Goal: Task Accomplishment & Management: Manage account settings

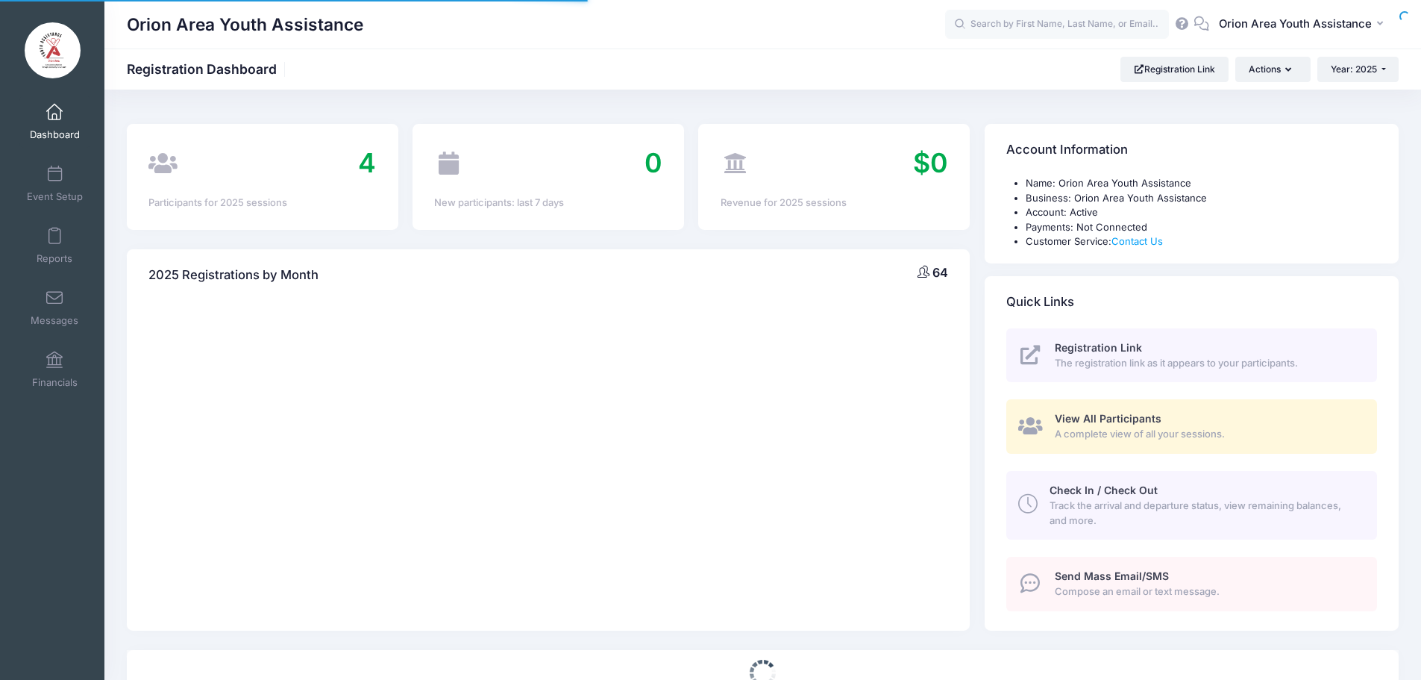
select select
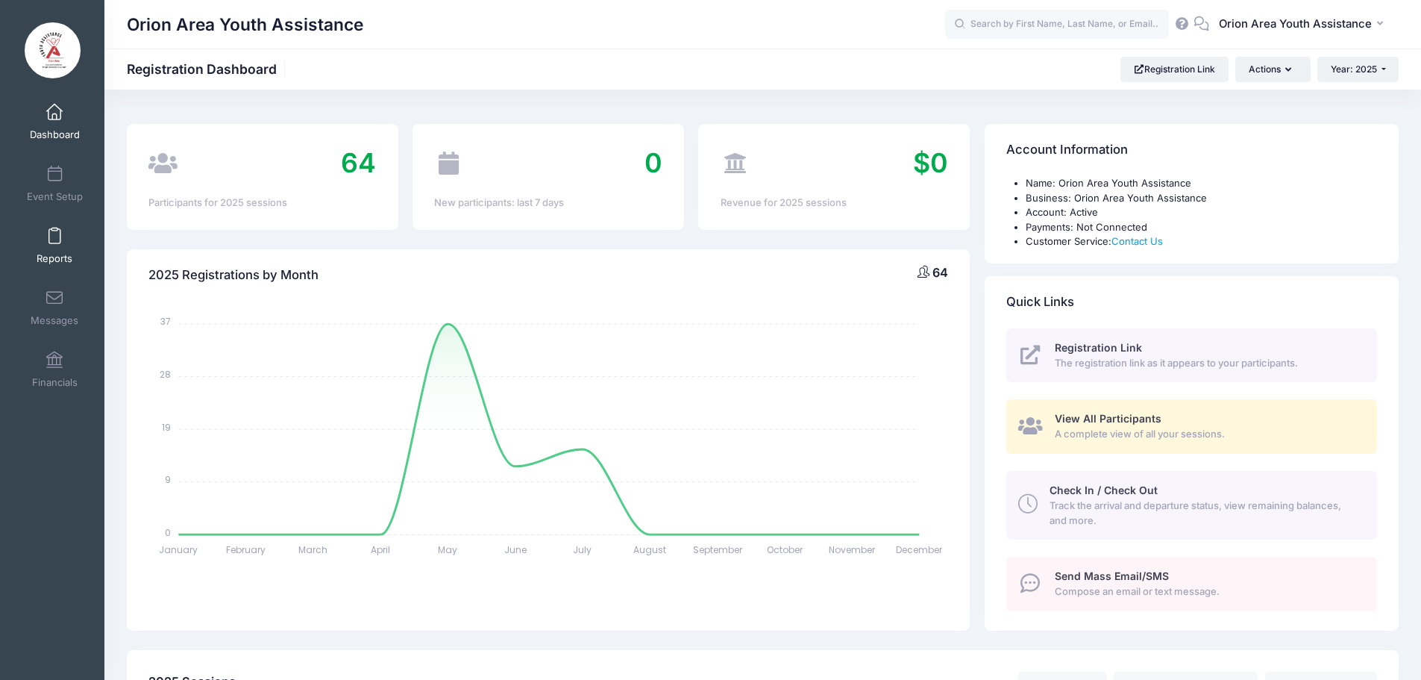
click at [60, 239] on link "Reports" at bounding box center [54, 245] width 71 height 52
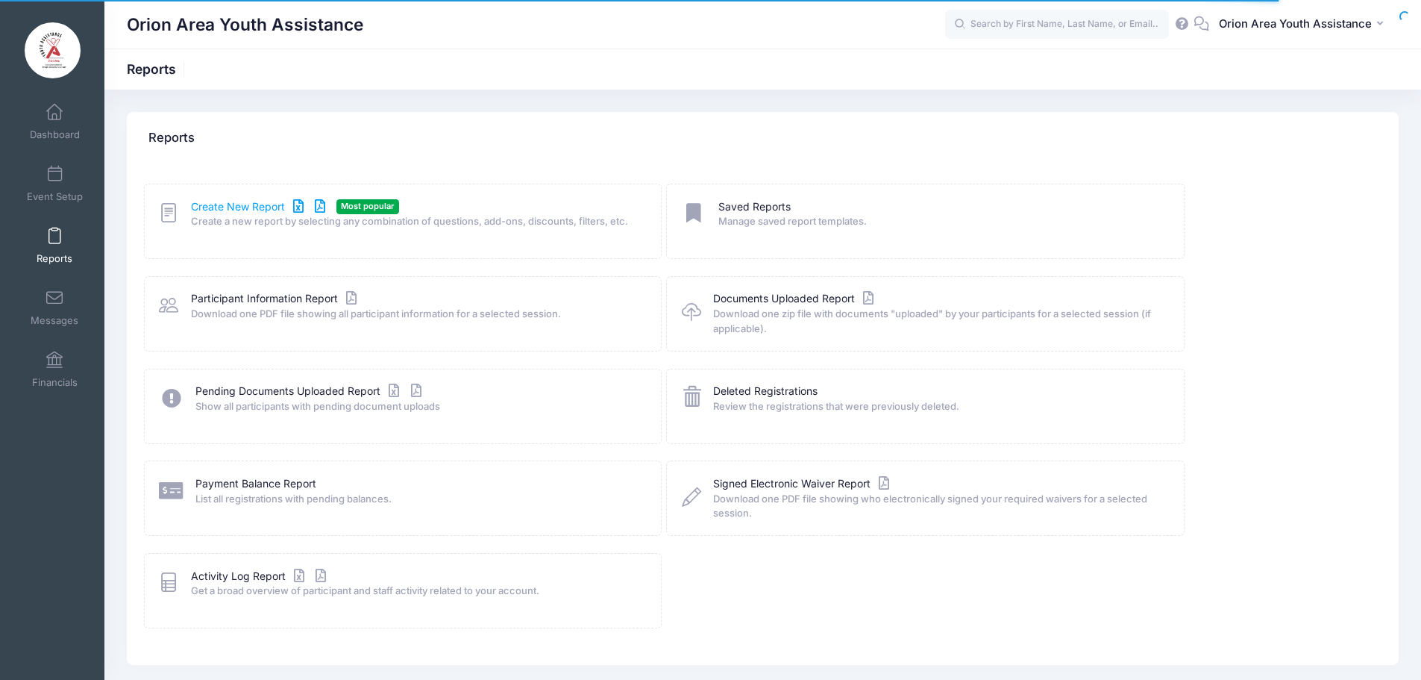
click at [244, 210] on link "Create New Report" at bounding box center [260, 207] width 139 height 16
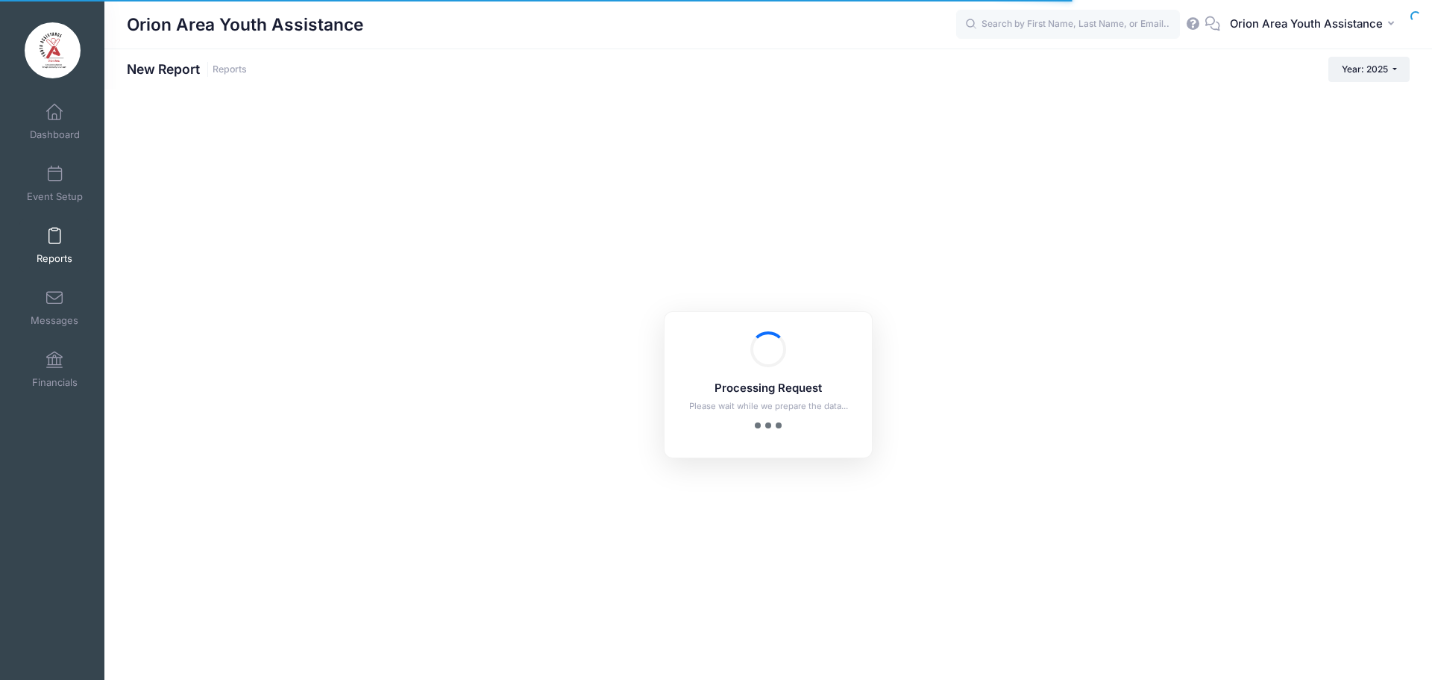
checkbox input "true"
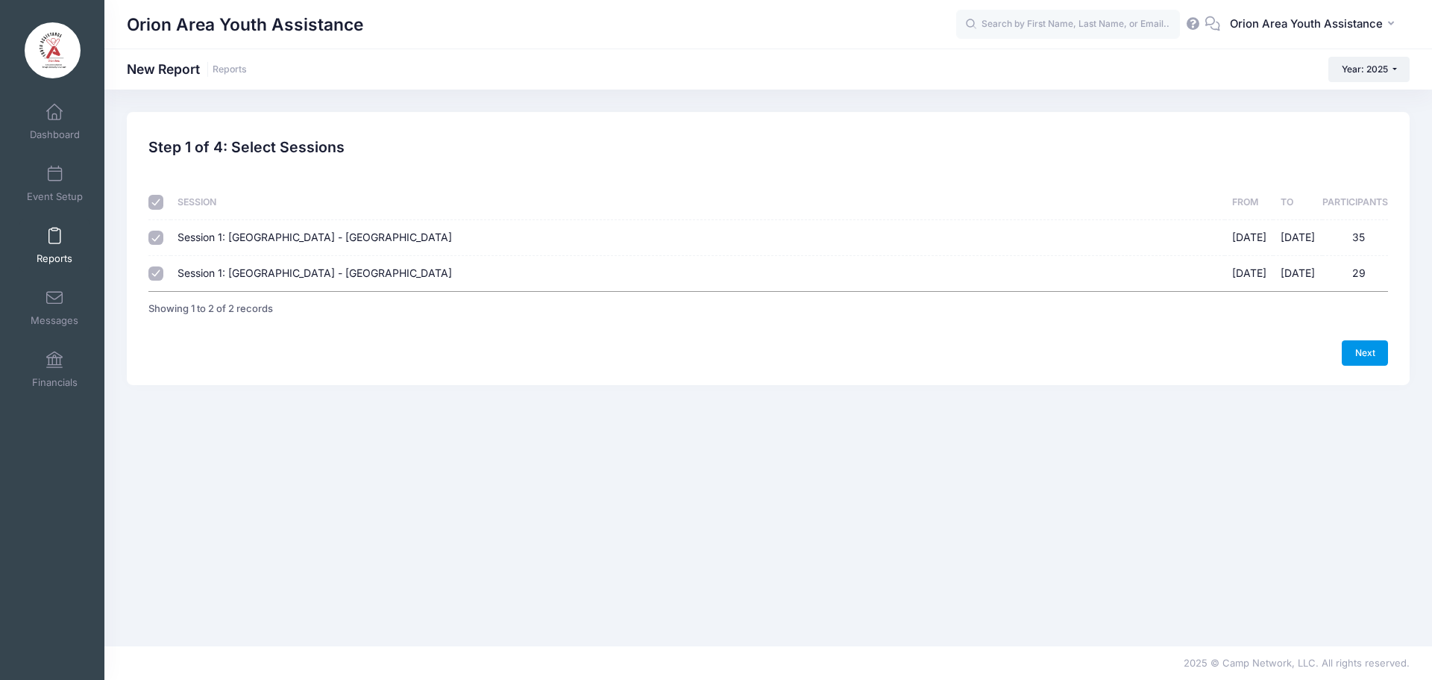
click at [1369, 348] on link "Next" at bounding box center [1365, 352] width 46 height 25
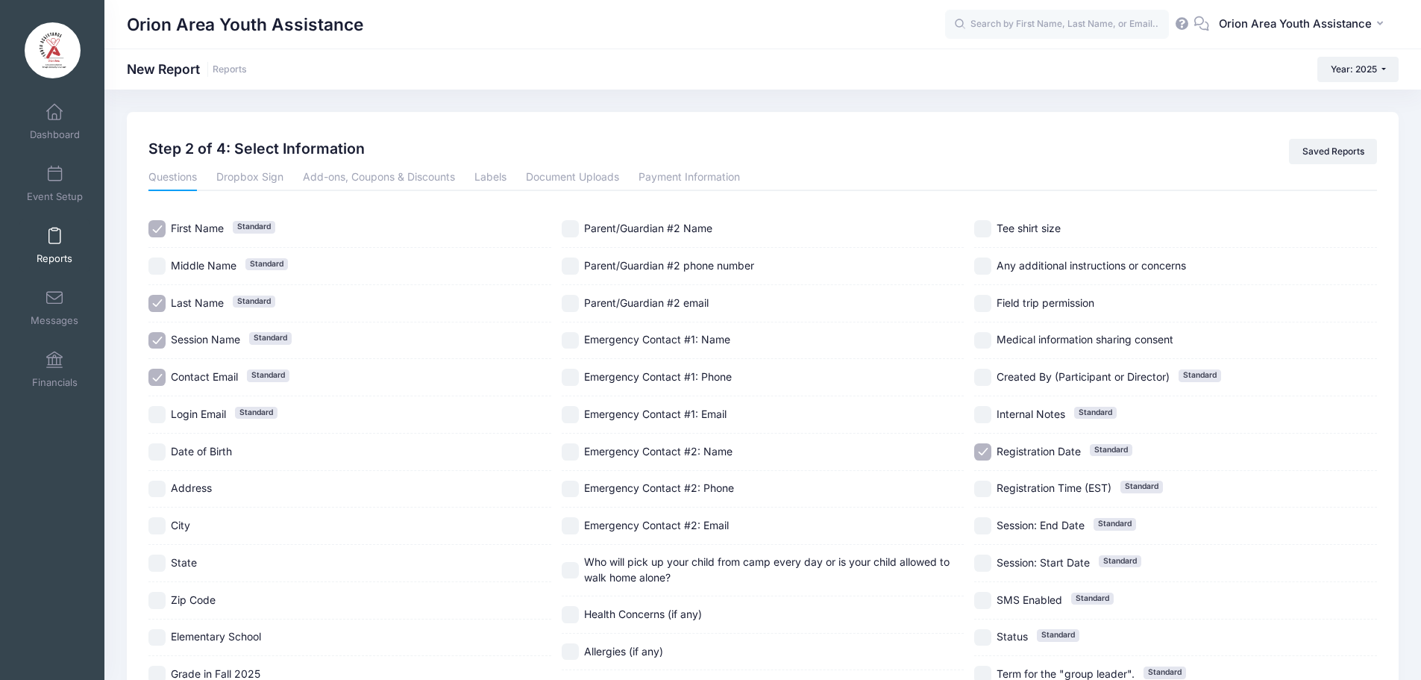
click at [149, 454] on input "Date of Birth" at bounding box center [156, 451] width 17 height 17
checkbox input "true"
click at [157, 492] on input "Address" at bounding box center [156, 488] width 17 height 17
checkbox input "true"
click at [159, 527] on input "City" at bounding box center [156, 525] width 17 height 17
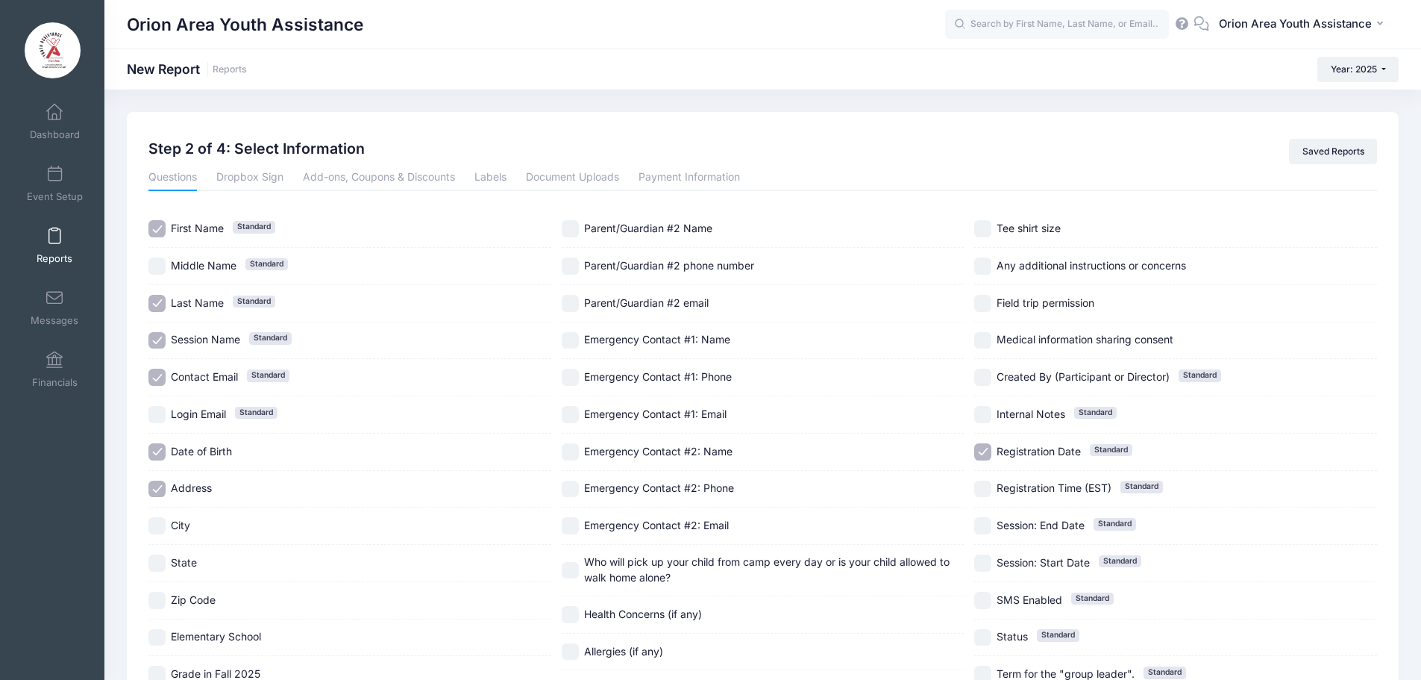
checkbox input "true"
click at [159, 557] on input "State" at bounding box center [156, 562] width 17 height 17
checkbox input "true"
click at [160, 595] on input "Zip Code" at bounding box center [156, 600] width 17 height 17
checkbox input "true"
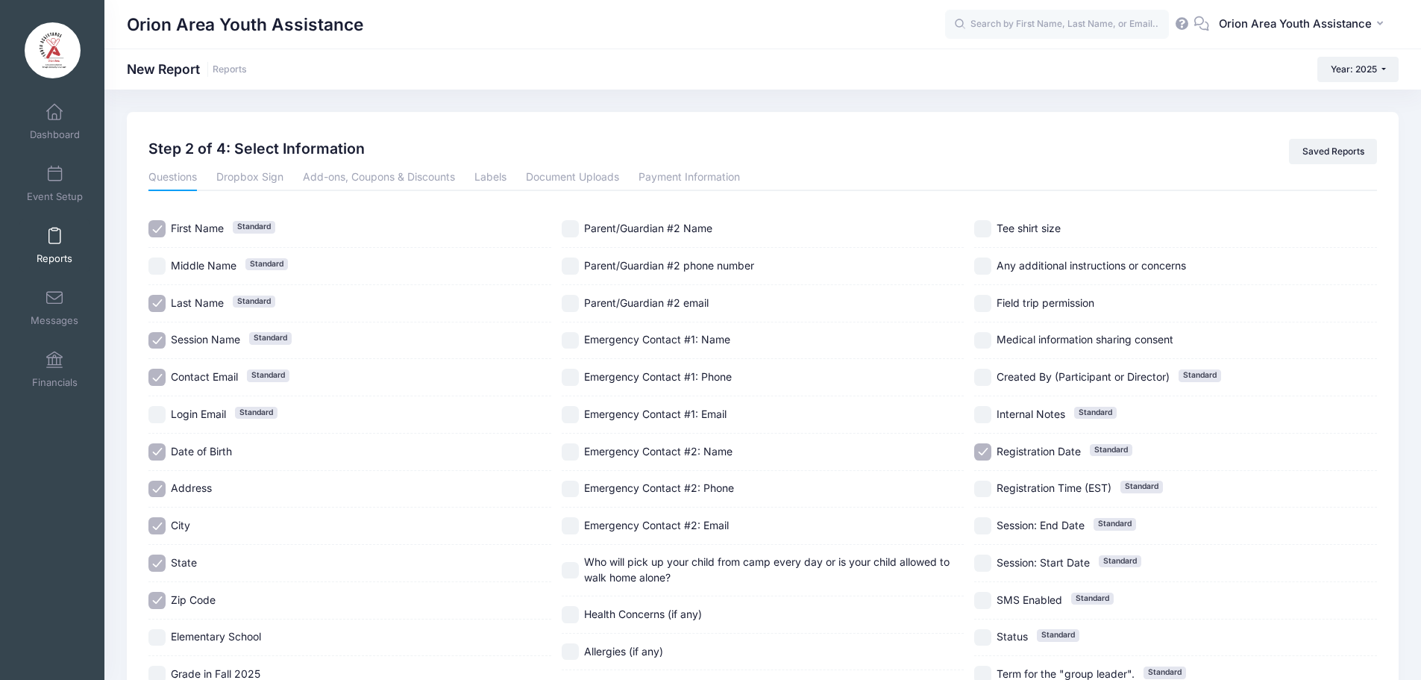
click at [157, 636] on input "Elementary School" at bounding box center [156, 637] width 17 height 17
checkbox input "true"
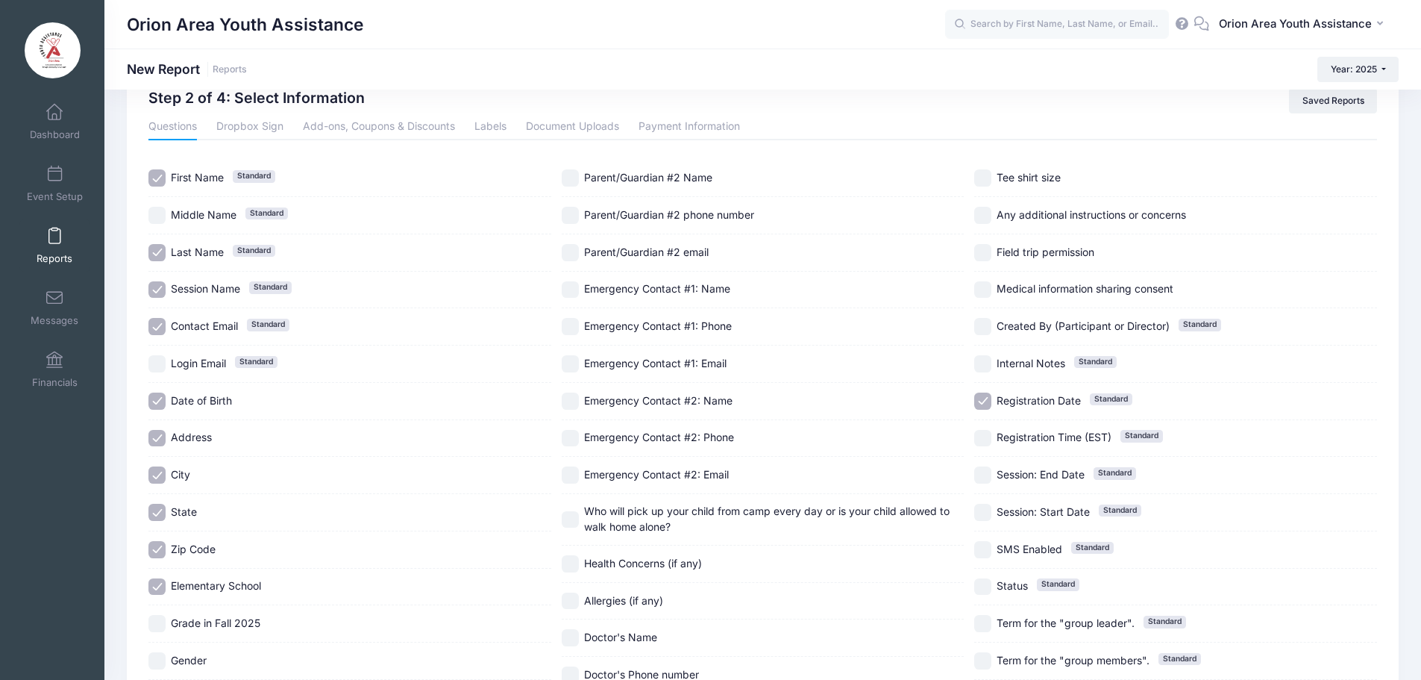
scroll to position [75, 0]
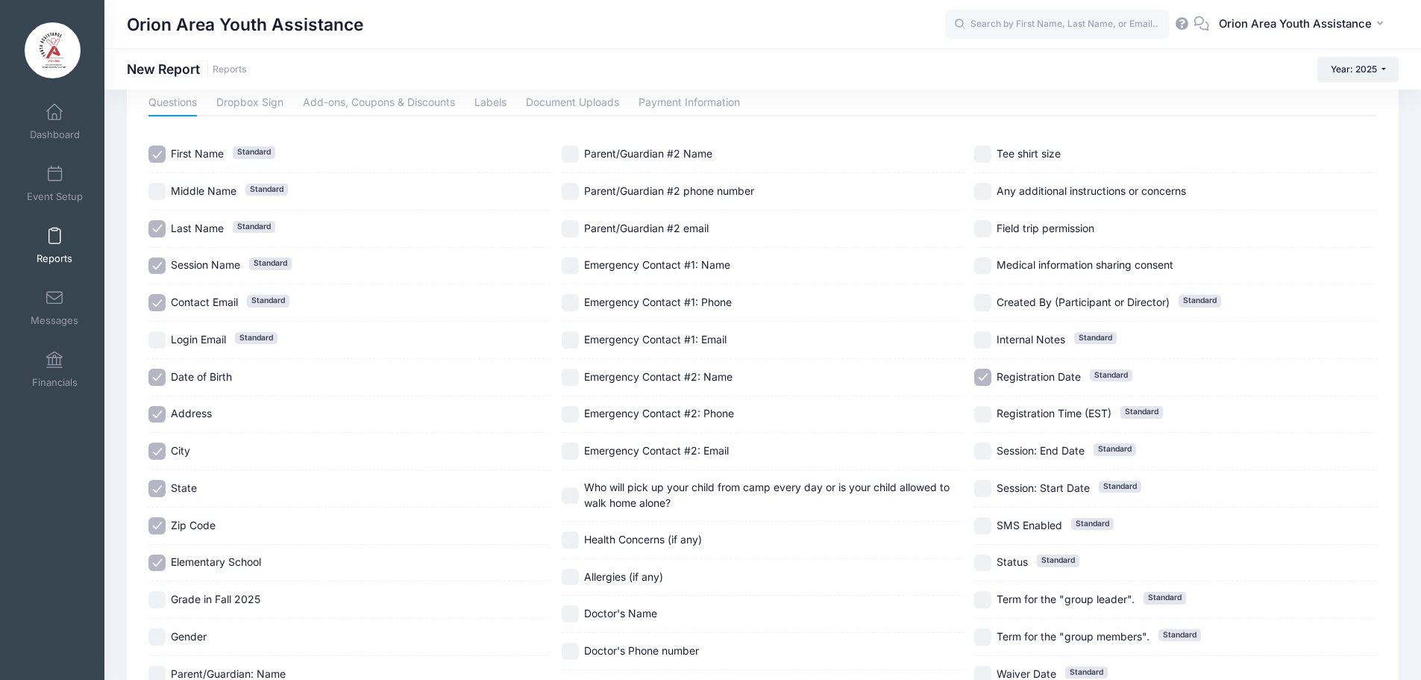
click at [154, 601] on input "Grade in Fall 2025" at bounding box center [156, 599] width 17 height 17
checkbox input "true"
click at [154, 633] on input "Gender" at bounding box center [156, 636] width 17 height 17
checkbox input "true"
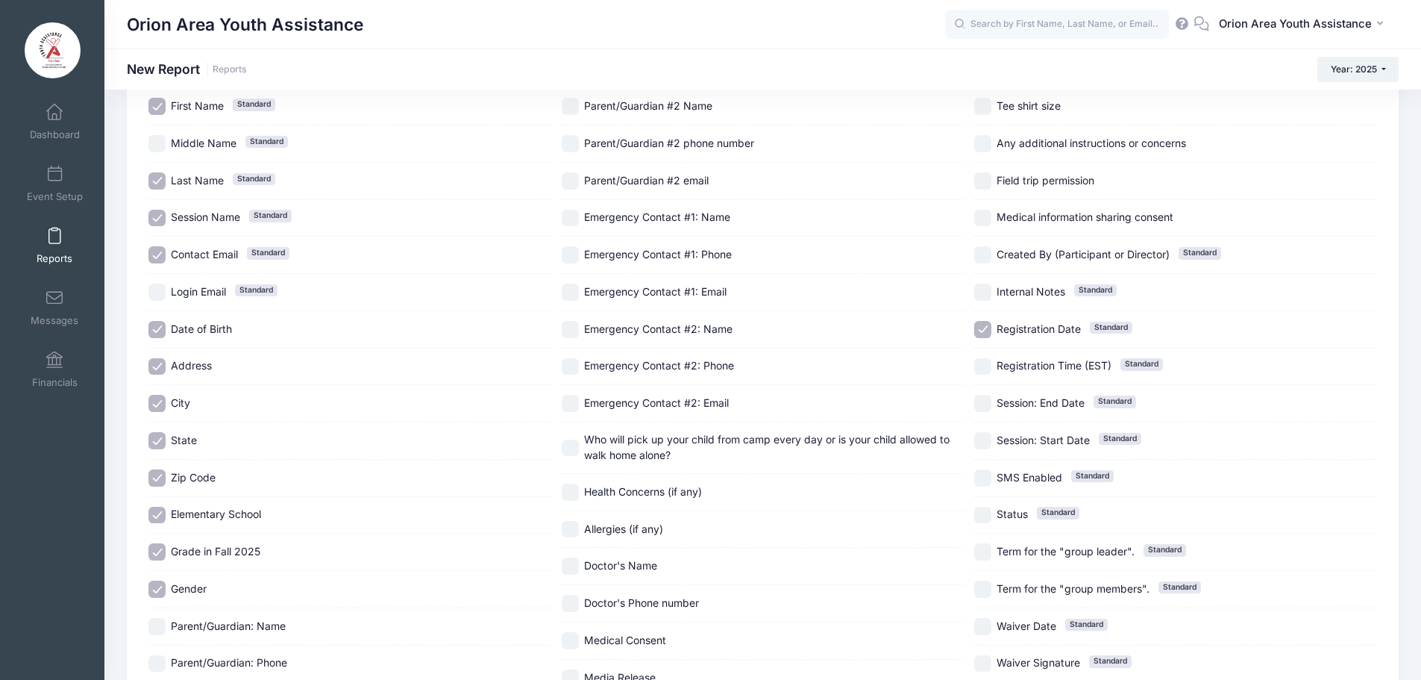
scroll to position [149, 0]
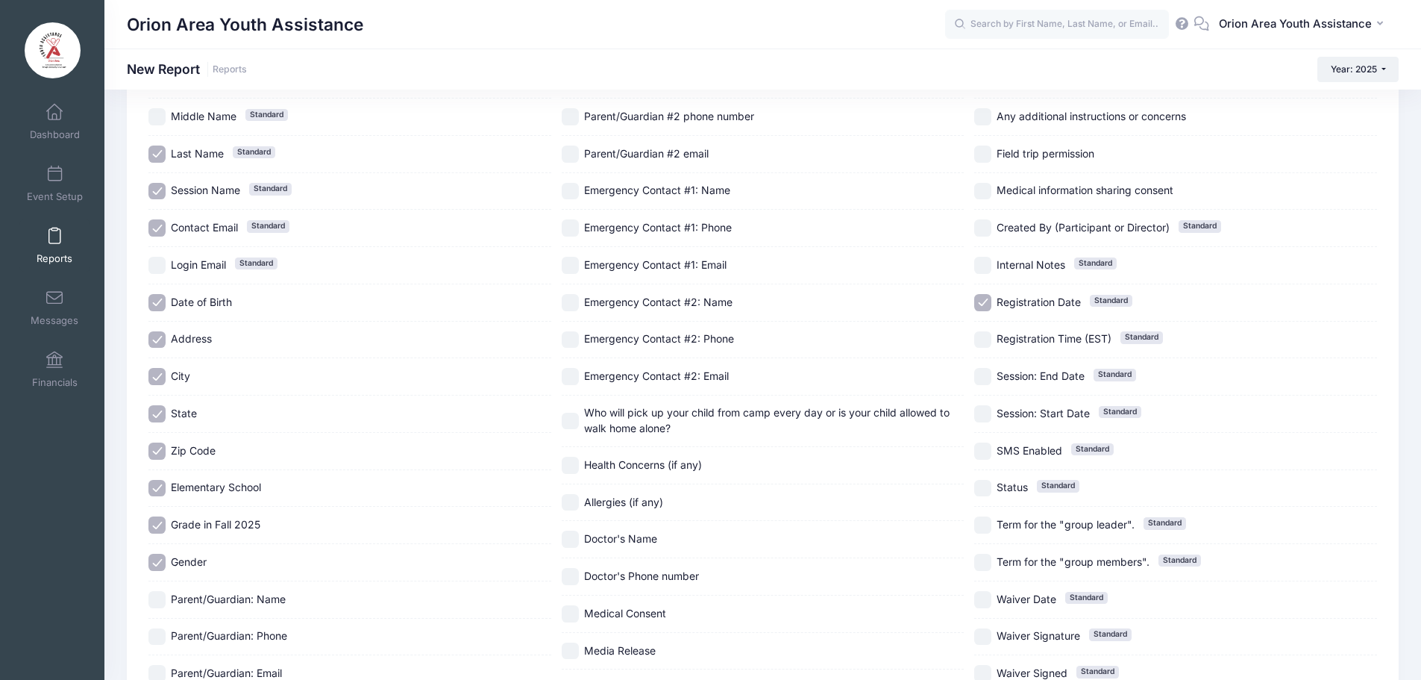
click at [157, 593] on input "Parent/Guardian: Name" at bounding box center [156, 599] width 17 height 17
checkbox input "true"
click at [150, 636] on input "Parent/Guardian: Phone" at bounding box center [156, 636] width 17 height 17
checkbox input "true"
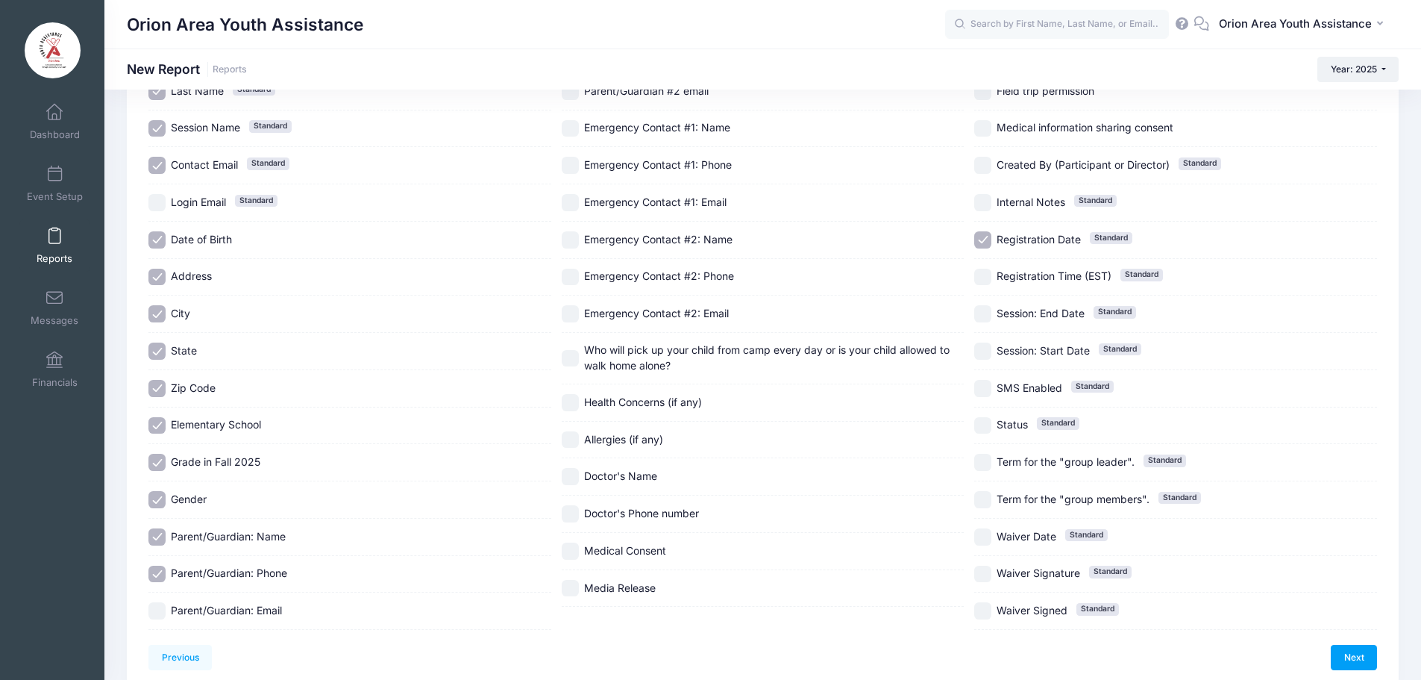
scroll to position [278, 0]
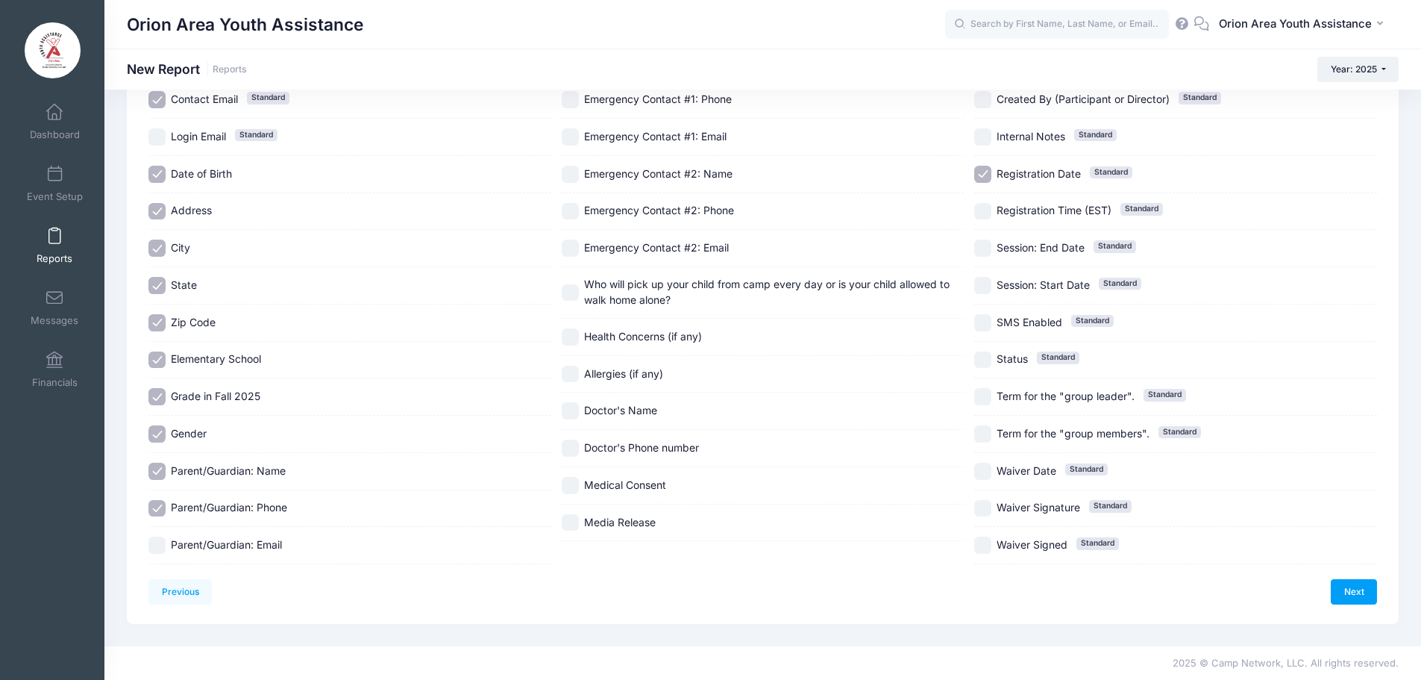
click at [152, 548] on input "Parent/Guardian: Email" at bounding box center [156, 544] width 17 height 17
checkbox input "true"
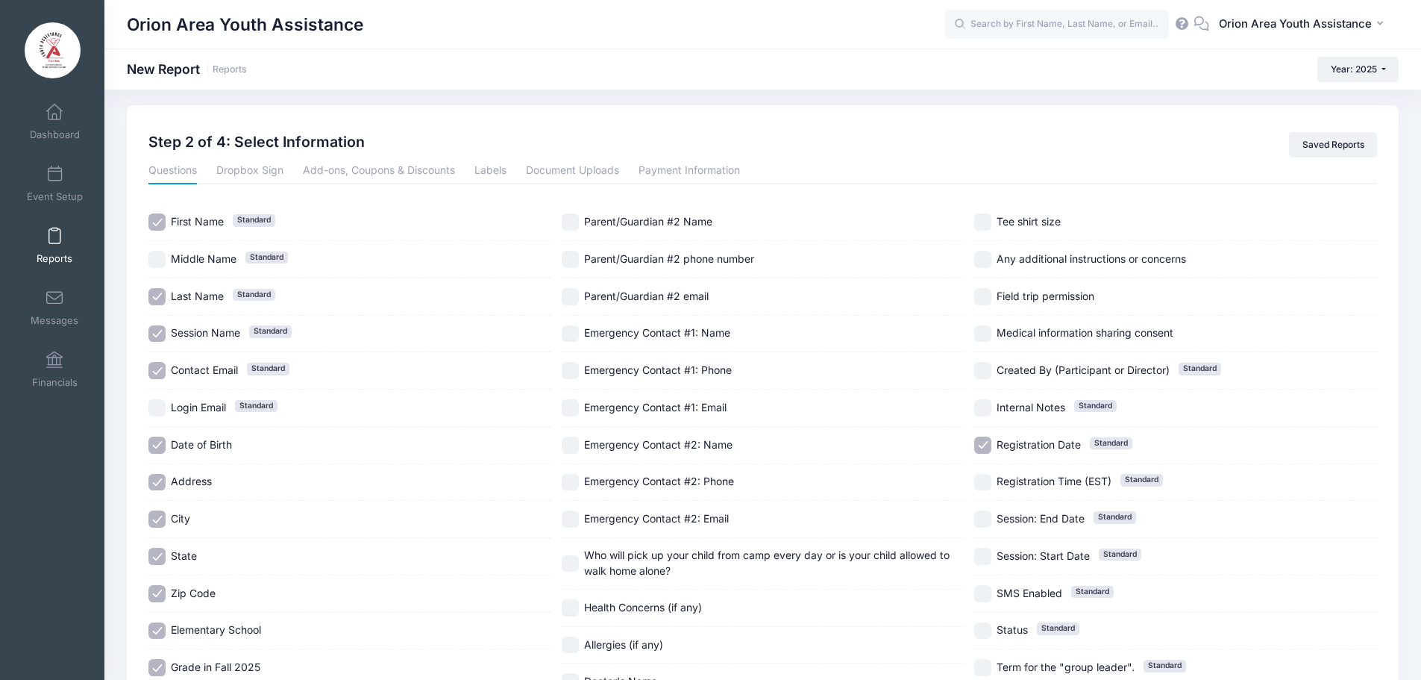
scroll to position [0, 0]
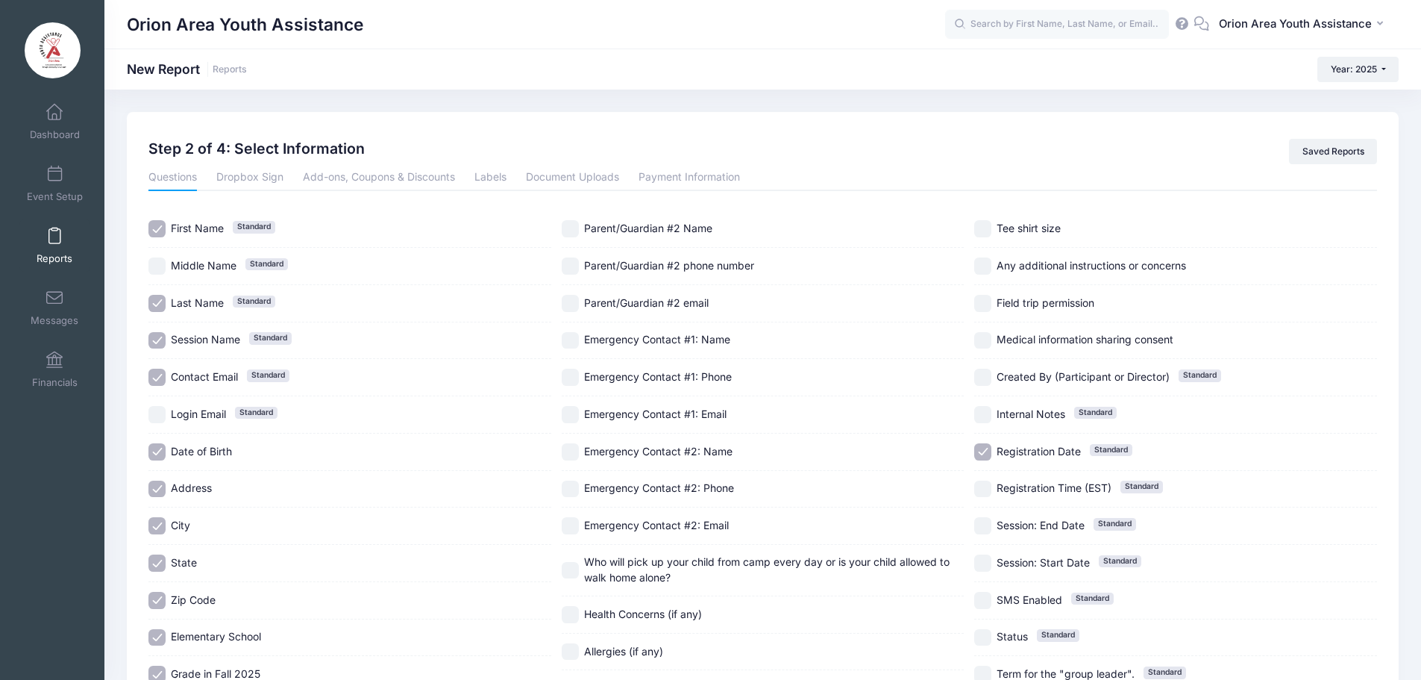
click at [570, 226] on input "Parent/Guardian #2 Name" at bounding box center [570, 228] width 17 height 17
checkbox input "true"
click at [559, 266] on div "First Name Standard Middle Name Standard Last Name Standard Session Name Standa…" at bounding box center [762, 525] width 1229 height 631
click at [574, 269] on input "Parent/Guardian #2 phone number" at bounding box center [570, 265] width 17 height 17
checkbox input "true"
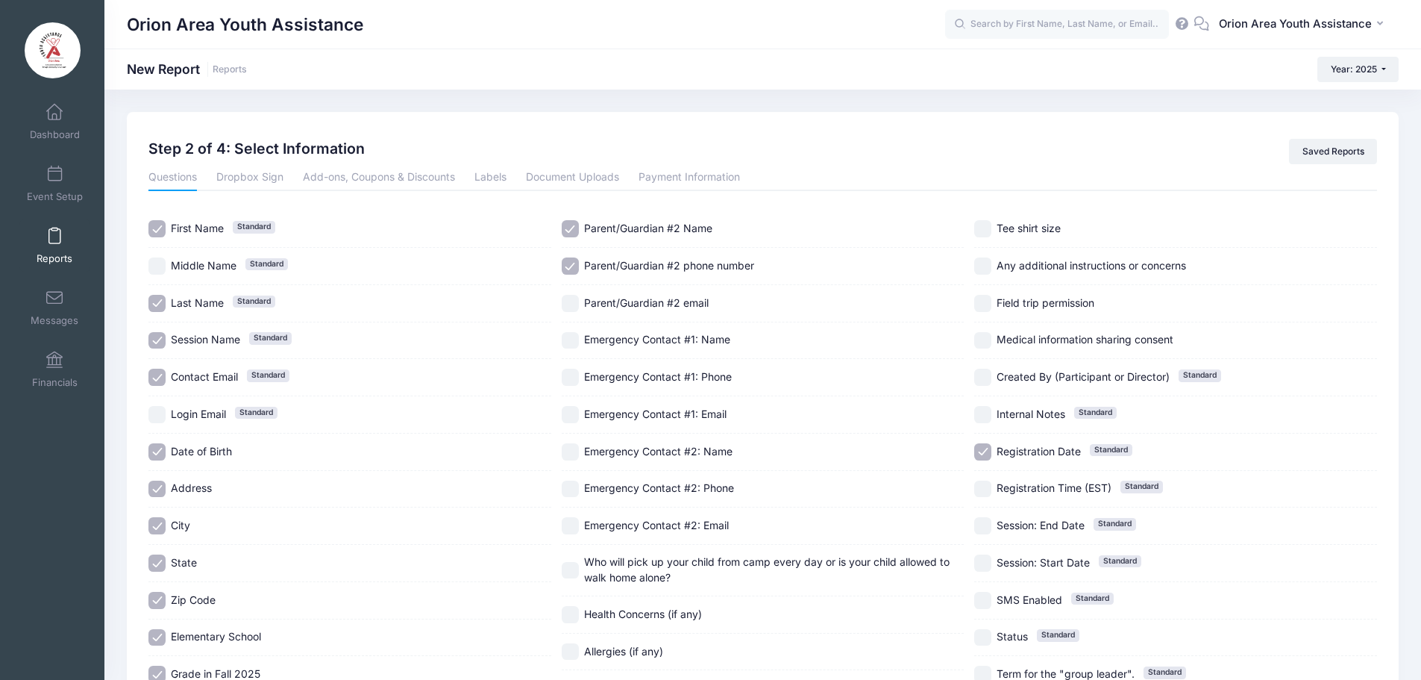
click at [568, 304] on input "Parent/Guardian #2 email" at bounding box center [570, 303] width 17 height 17
checkbox input "true"
click at [571, 339] on input "Emergency Contact #1: Name" at bounding box center [570, 340] width 17 height 17
checkbox input "true"
click at [563, 377] on input "Emergency Contact #1: Phone" at bounding box center [570, 377] width 17 height 17
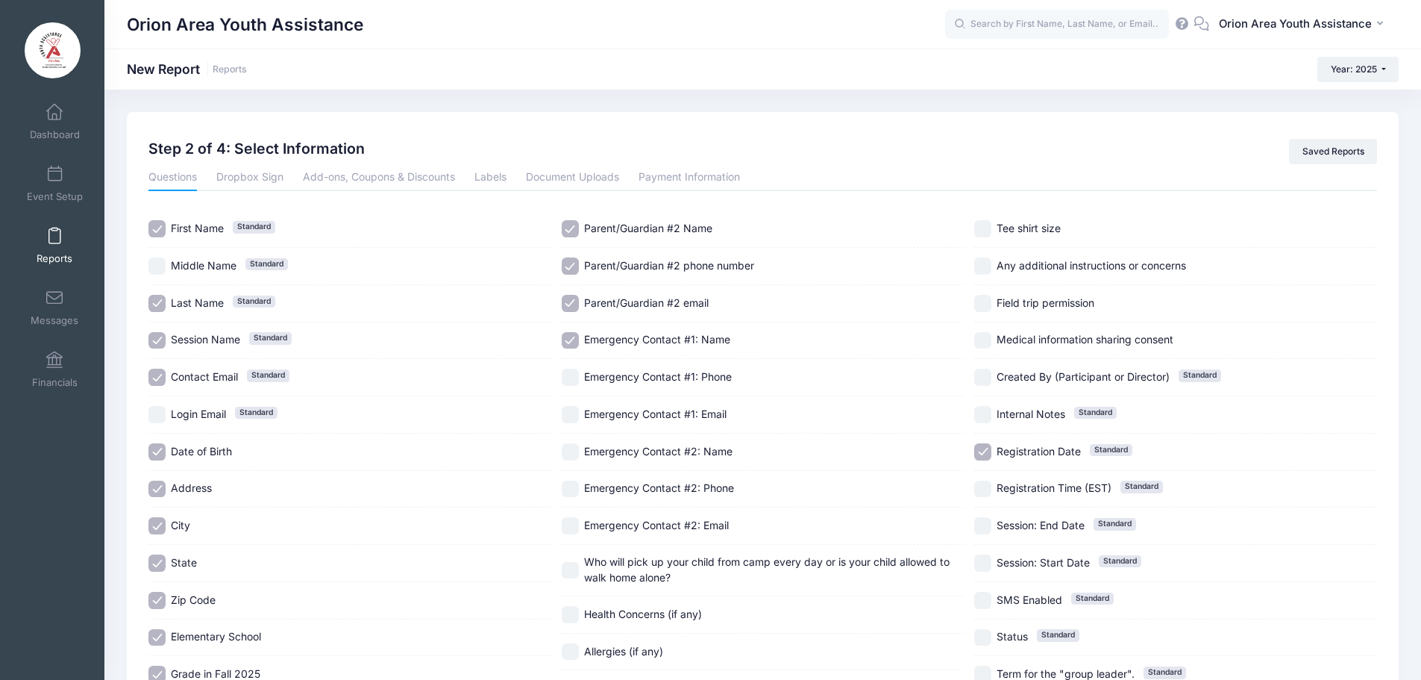
checkbox input "true"
click at [566, 413] on input "Emergency Contact #1: Email" at bounding box center [570, 414] width 17 height 17
checkbox input "true"
click at [574, 443] on label "Emergency Contact #2: Name" at bounding box center [763, 451] width 403 height 17
checkbox input "true"
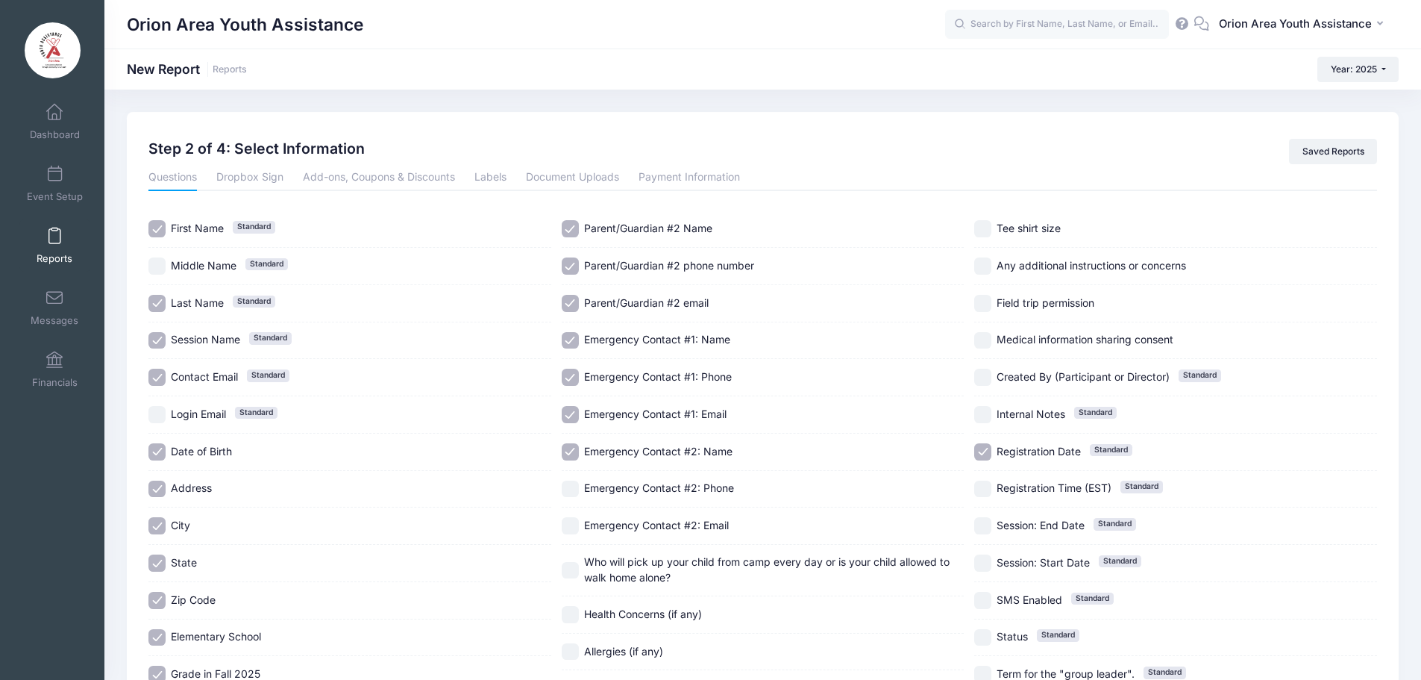
click at [568, 489] on input "Emergency Contact #2: Phone" at bounding box center [570, 488] width 17 height 17
checkbox input "true"
click at [569, 520] on input "Emergency Contact #2: Email" at bounding box center [570, 525] width 17 height 17
checkbox input "true"
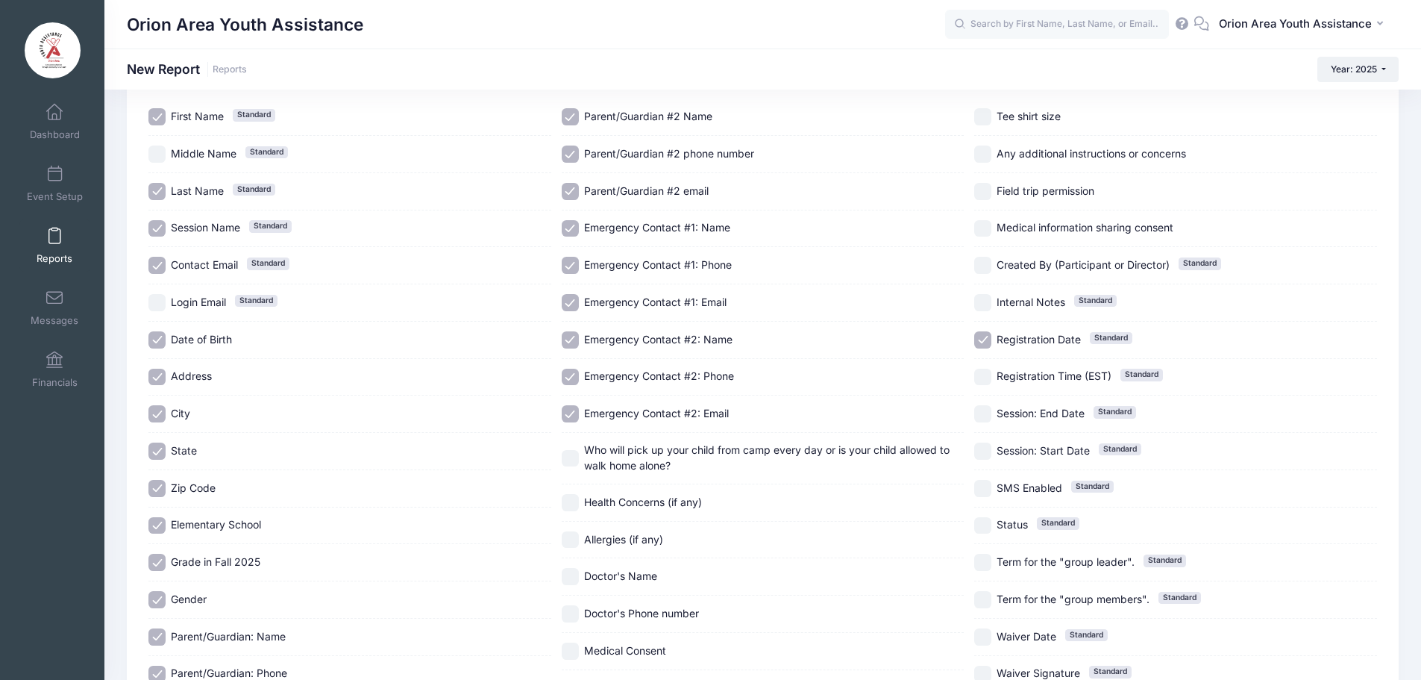
scroll to position [149, 0]
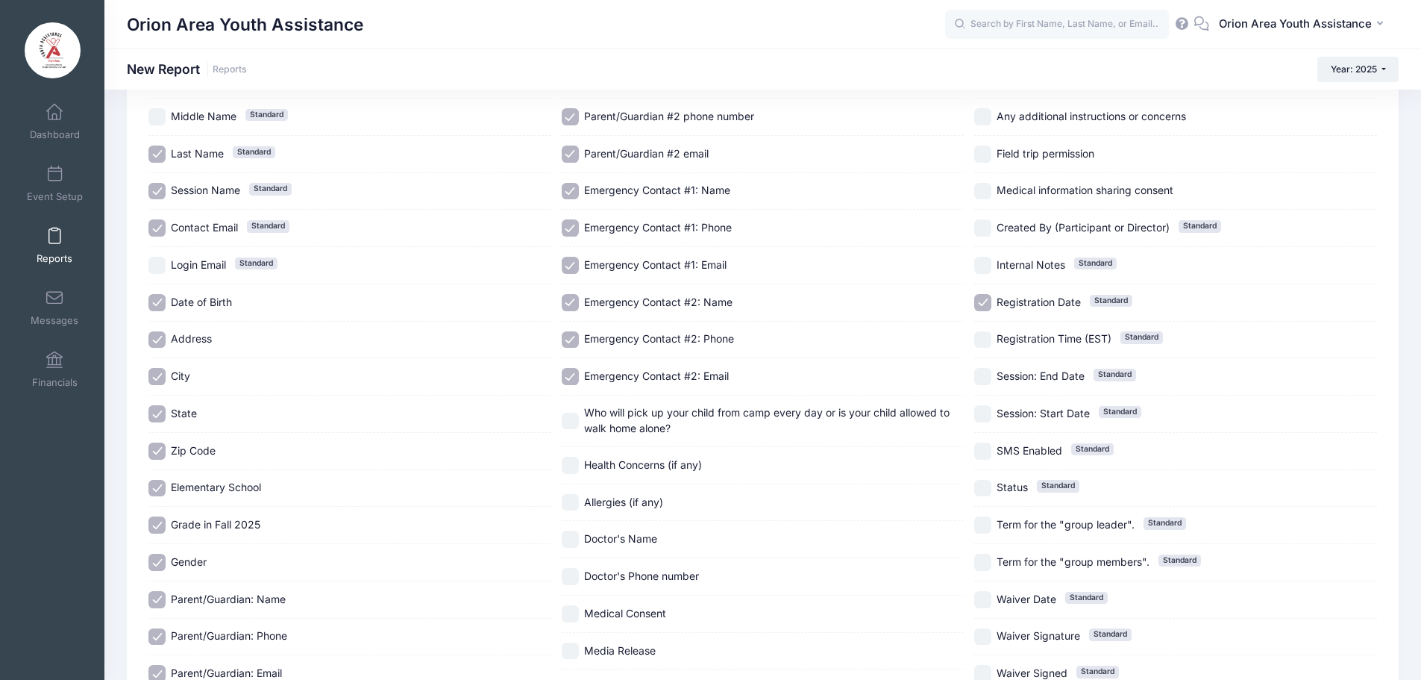
drag, startPoint x: 570, startPoint y: 416, endPoint x: 572, endPoint y: 425, distance: 9.1
click at [572, 416] on input "Who will pick up your child from camp every day or is your child allowed to wal…" at bounding box center [570, 421] width 17 height 17
checkbox input "true"
drag, startPoint x: 560, startPoint y: 463, endPoint x: 569, endPoint y: 472, distance: 11.6
click at [563, 465] on div "First Name Standard Middle Name Standard Last Name Standard Session Name Standa…" at bounding box center [762, 376] width 1229 height 631
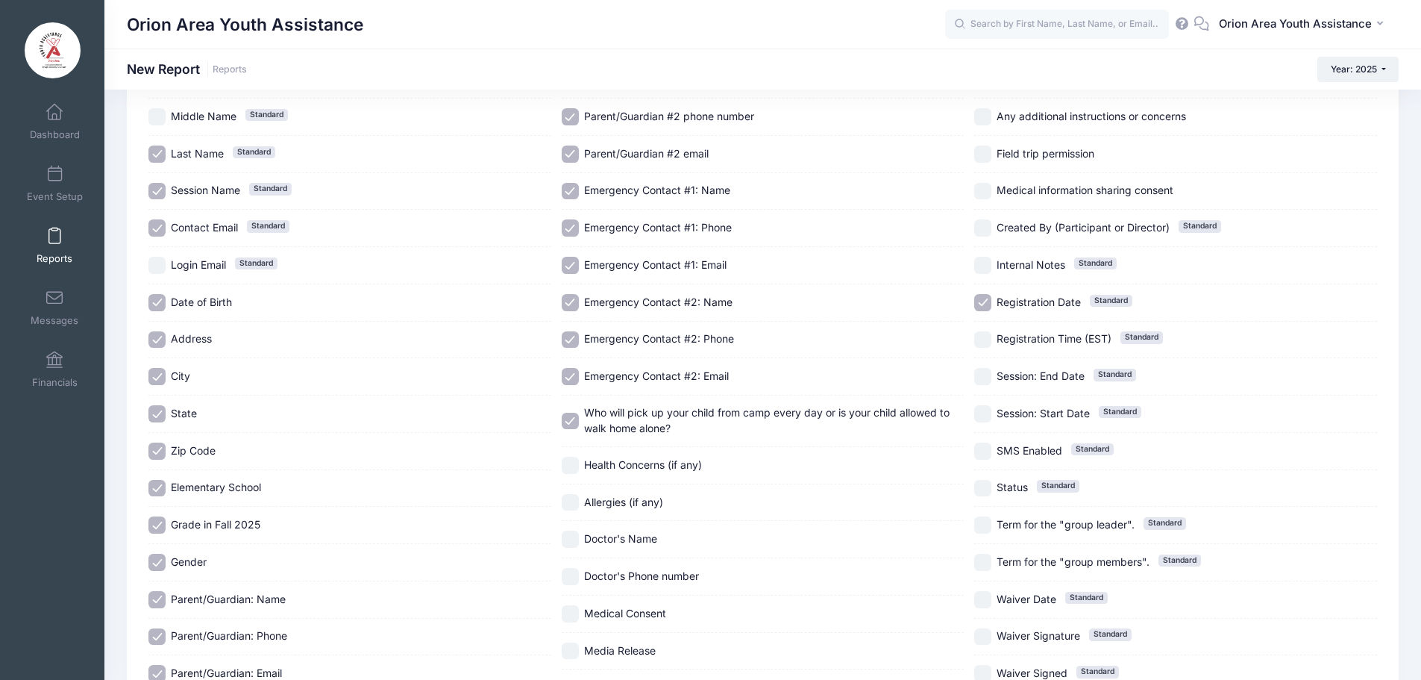
click at [572, 463] on input "Health Concerns (if any)" at bounding box center [570, 465] width 17 height 17
checkbox input "true"
click at [577, 499] on input "Allergies (if any)" at bounding box center [570, 502] width 17 height 17
checkbox input "true"
click at [570, 540] on input "Doctor's Name" at bounding box center [570, 538] width 17 height 17
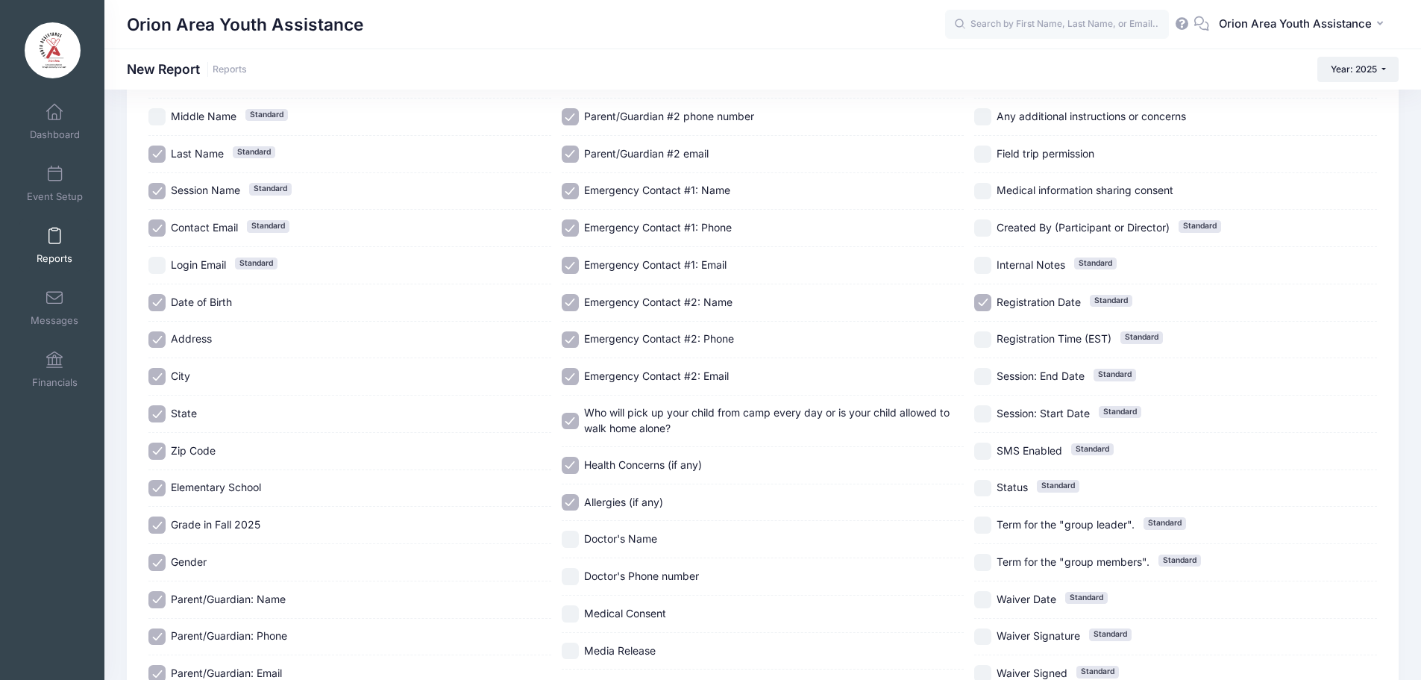
checkbox input "true"
click at [575, 576] on input "Doctor's Phone number" at bounding box center [570, 576] width 17 height 17
checkbox input "true"
click at [569, 610] on input "Medical Consent" at bounding box center [570, 613] width 17 height 17
checkbox input "true"
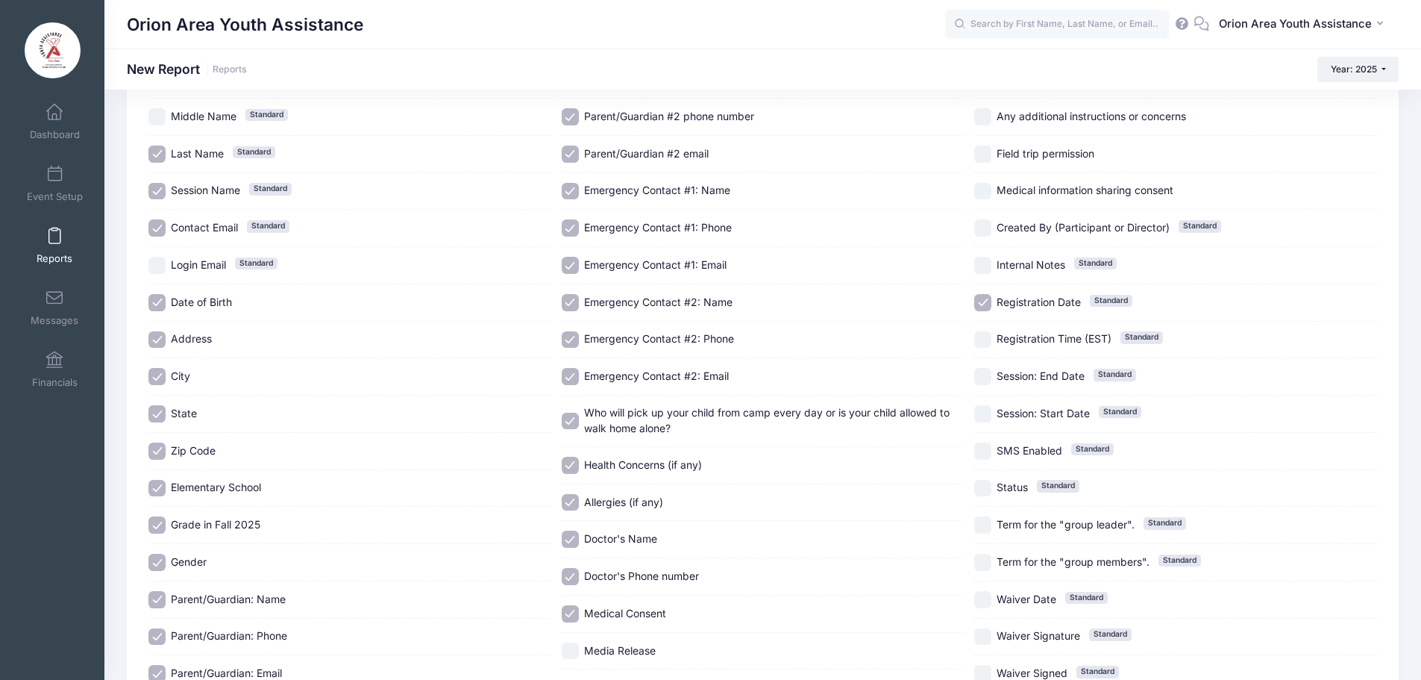
click at [573, 656] on input "Media Release" at bounding box center [570, 650] width 17 height 17
checkbox input "true"
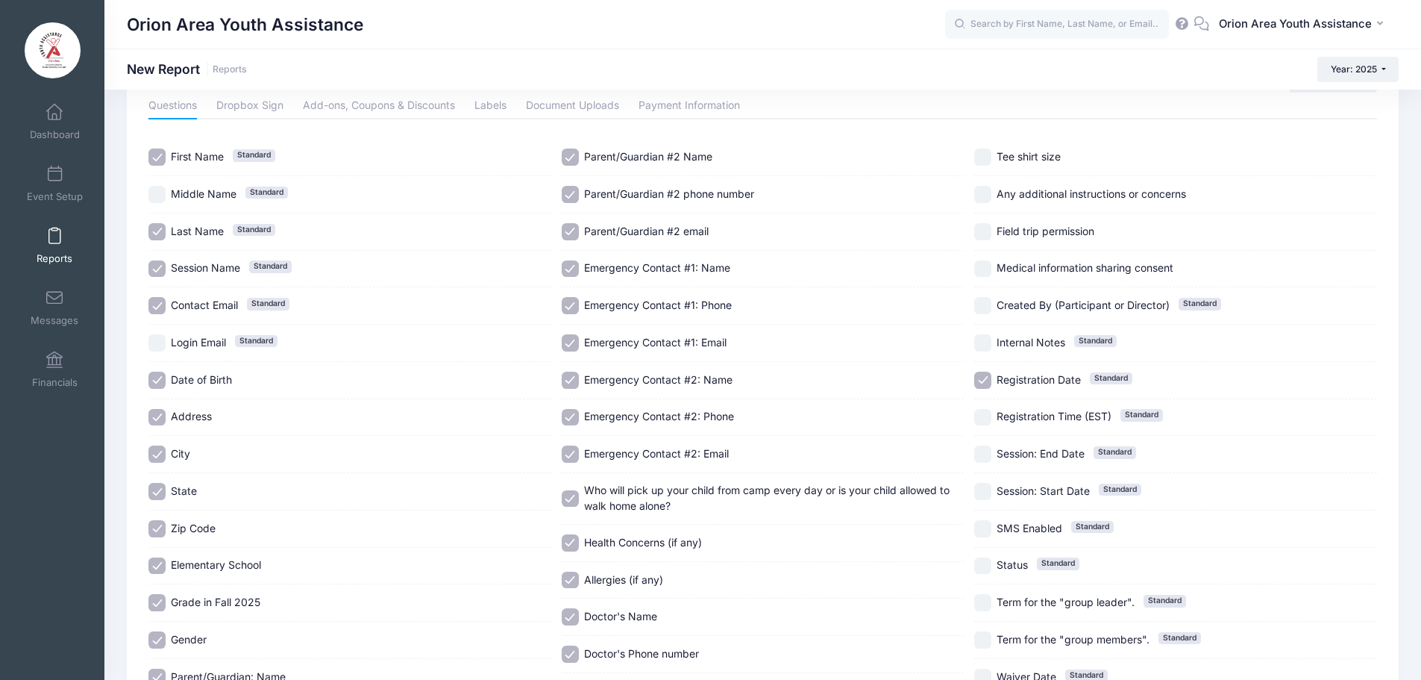
scroll to position [0, 0]
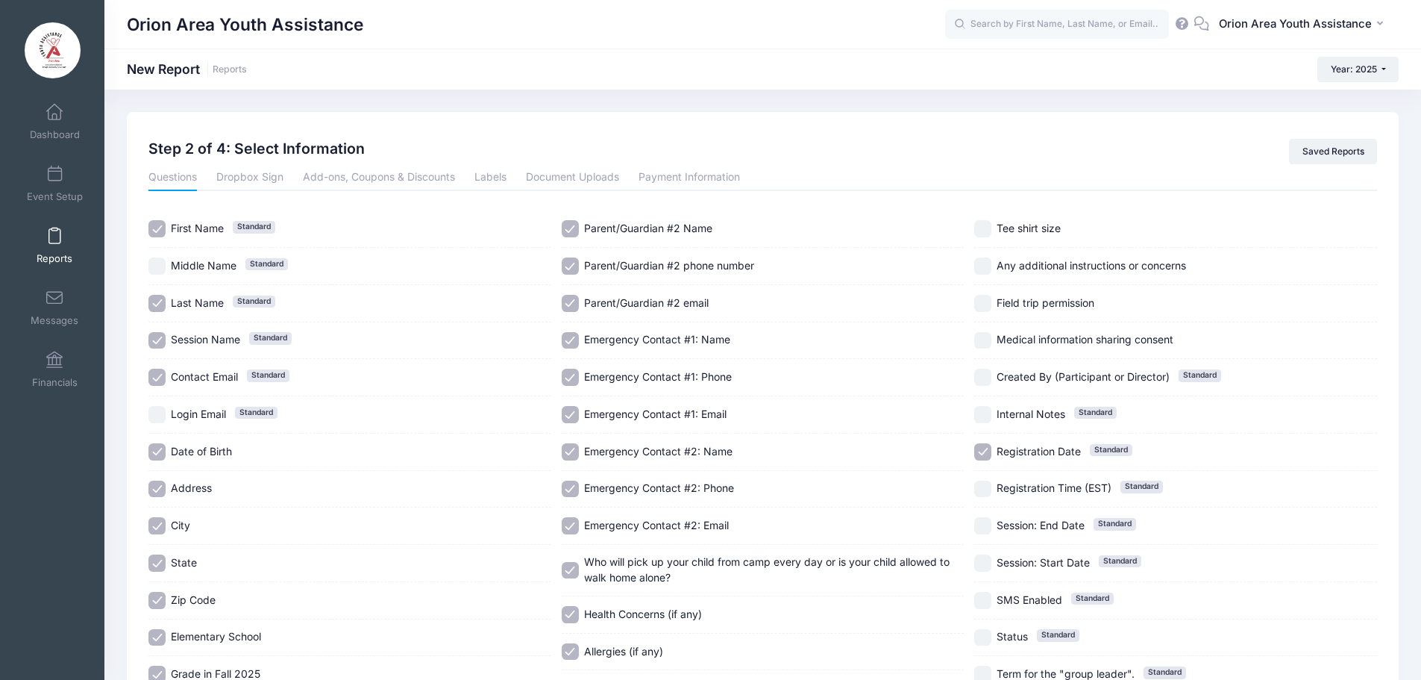
click at [986, 226] on input "Tee shirt size" at bounding box center [982, 228] width 17 height 17
click at [984, 233] on input "Tee shirt size" at bounding box center [982, 228] width 17 height 17
checkbox input "false"
click at [978, 264] on input "Any additional instructions or concerns" at bounding box center [982, 265] width 17 height 17
checkbox input "true"
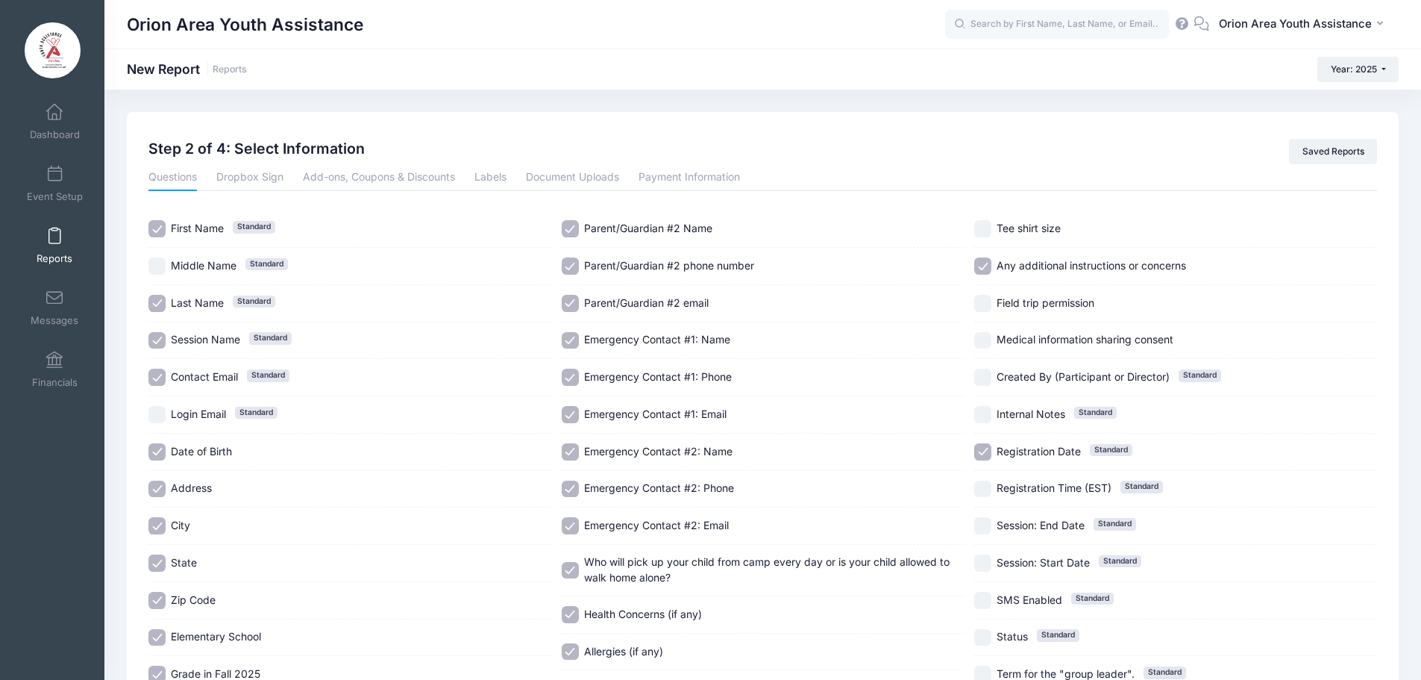
click at [980, 301] on input "Field trip permission" at bounding box center [982, 303] width 17 height 17
checkbox input "true"
click at [977, 345] on input "Medical information sharing consent" at bounding box center [982, 340] width 17 height 17
checkbox input "true"
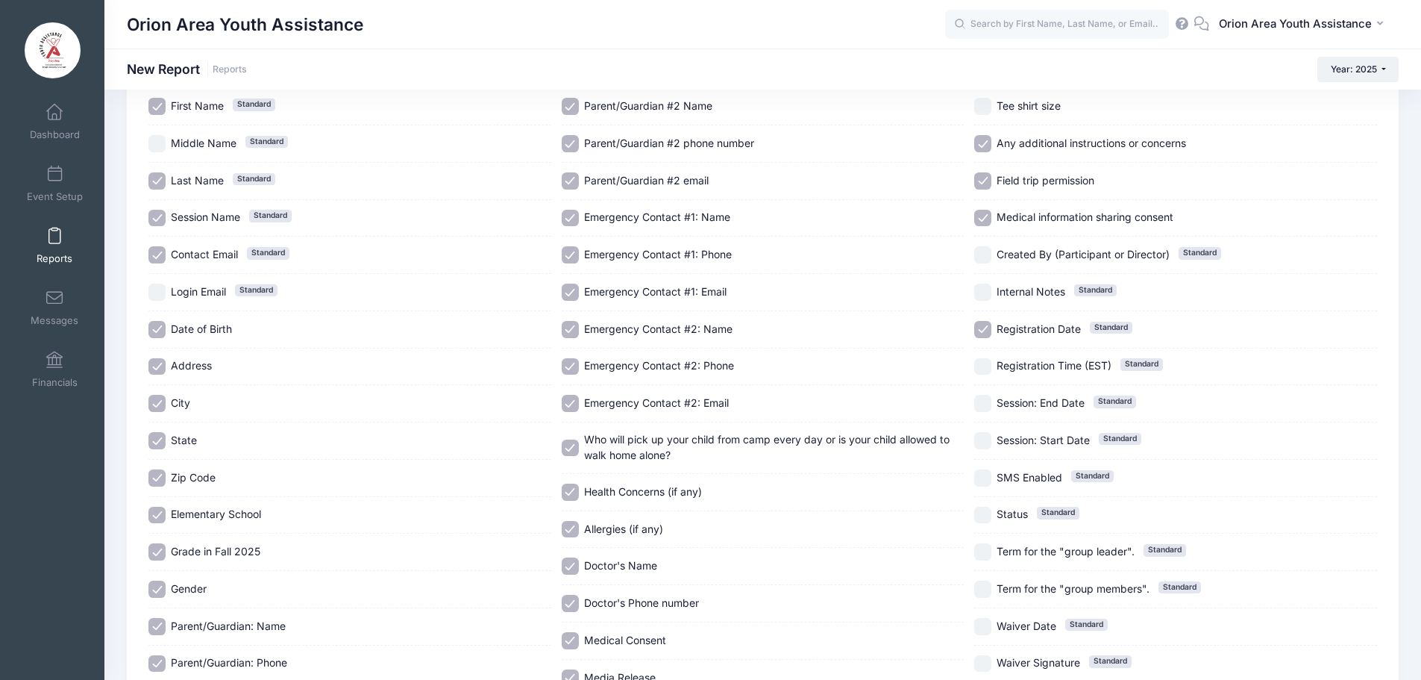
scroll to position [149, 0]
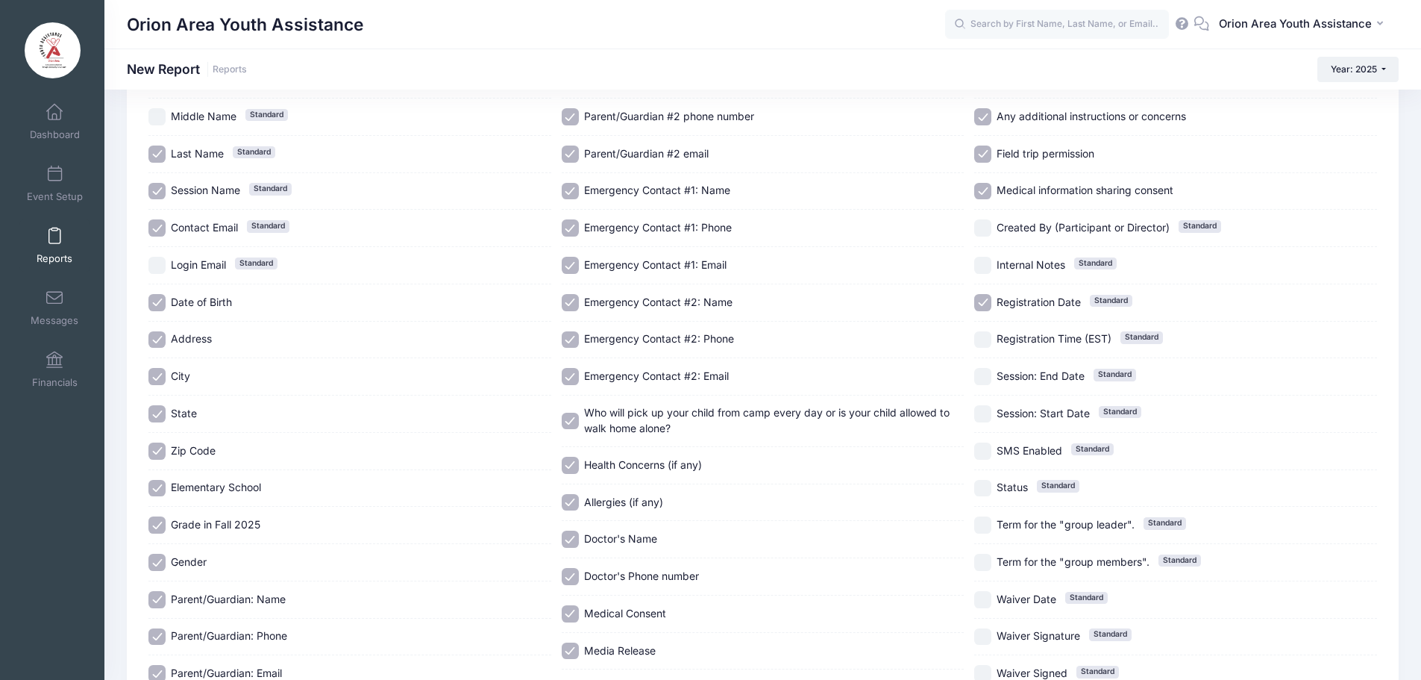
click at [989, 263] on input "Internal Notes Standard" at bounding box center [982, 265] width 17 height 17
checkbox input "true"
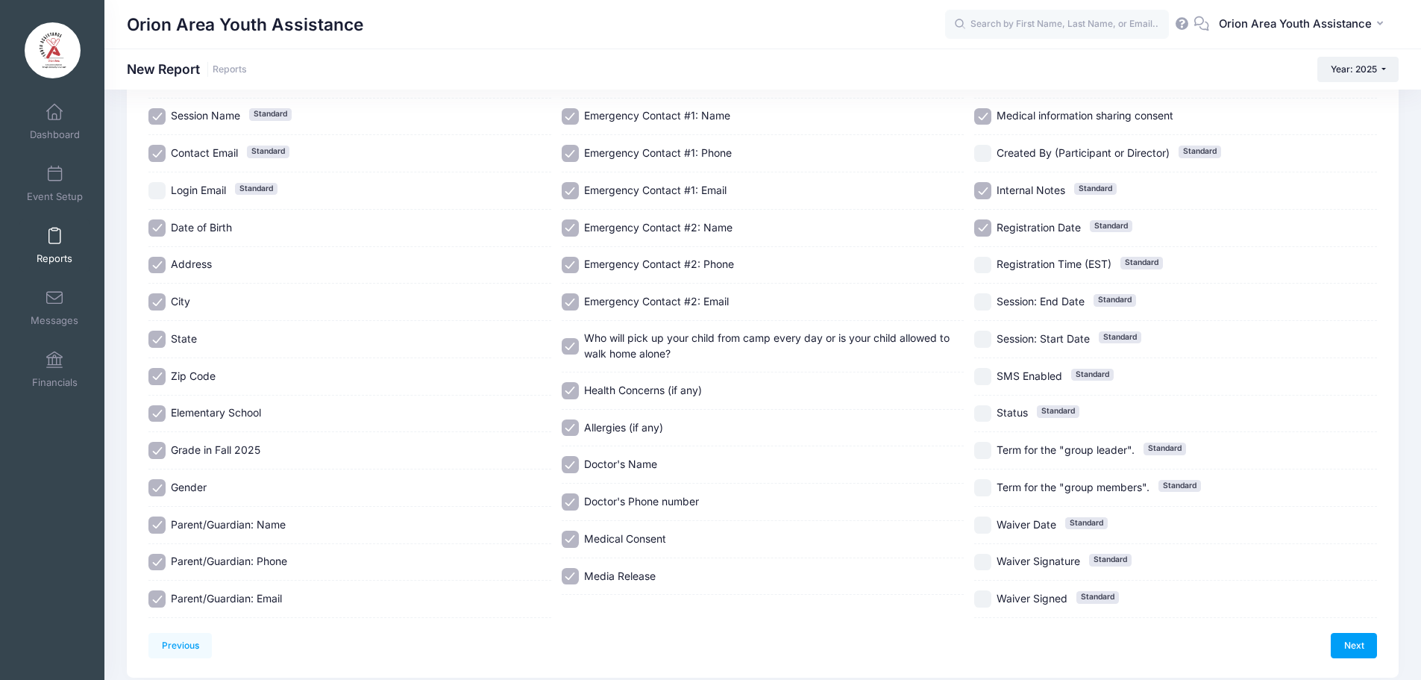
click at [984, 228] on input "Registration Date Standard" at bounding box center [982, 227] width 17 height 17
checkbox input "true"
click at [978, 517] on input "Waiver Date Standard" at bounding box center [982, 524] width 17 height 17
checkbox input "true"
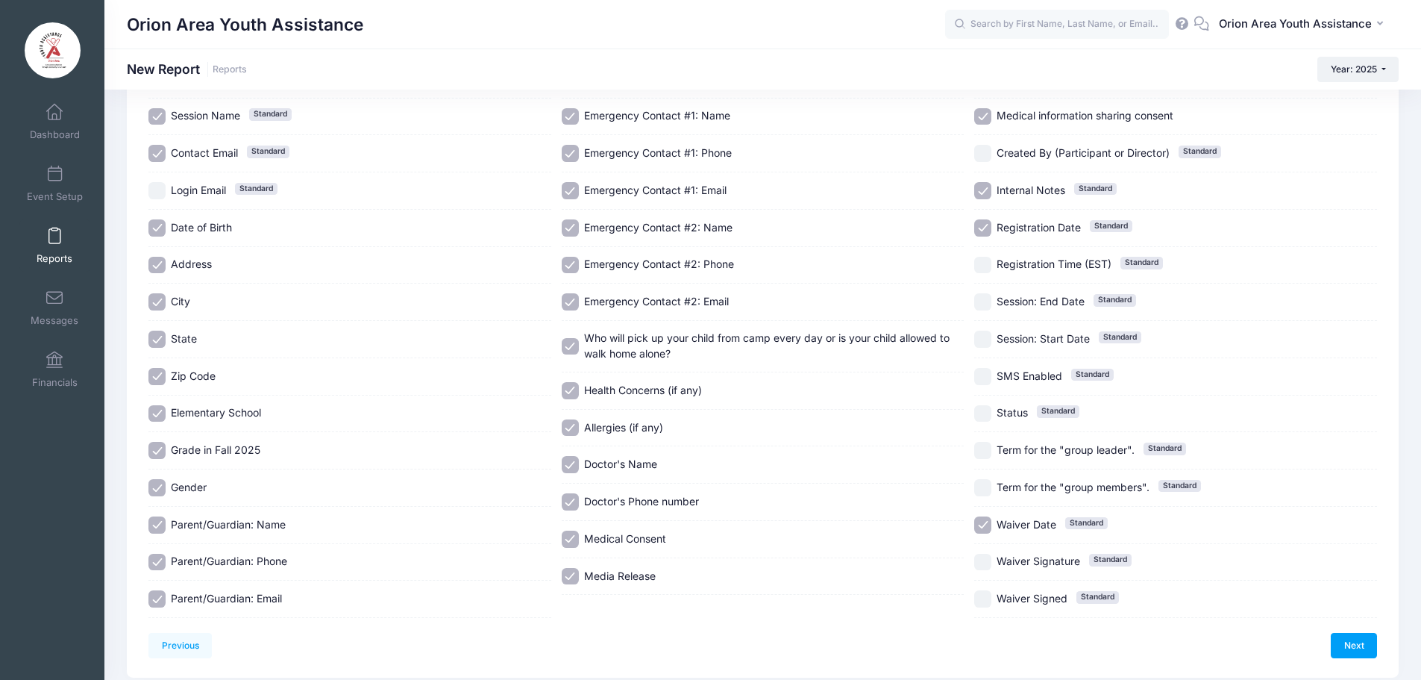
click at [992, 561] on label "Waiver Signature Standard" at bounding box center [1175, 562] width 403 height 17
checkbox input "true"
click at [986, 595] on input "Waiver Signed Standard" at bounding box center [982, 598] width 17 height 17
checkbox input "true"
click at [1362, 651] on link "Next" at bounding box center [1354, 645] width 46 height 25
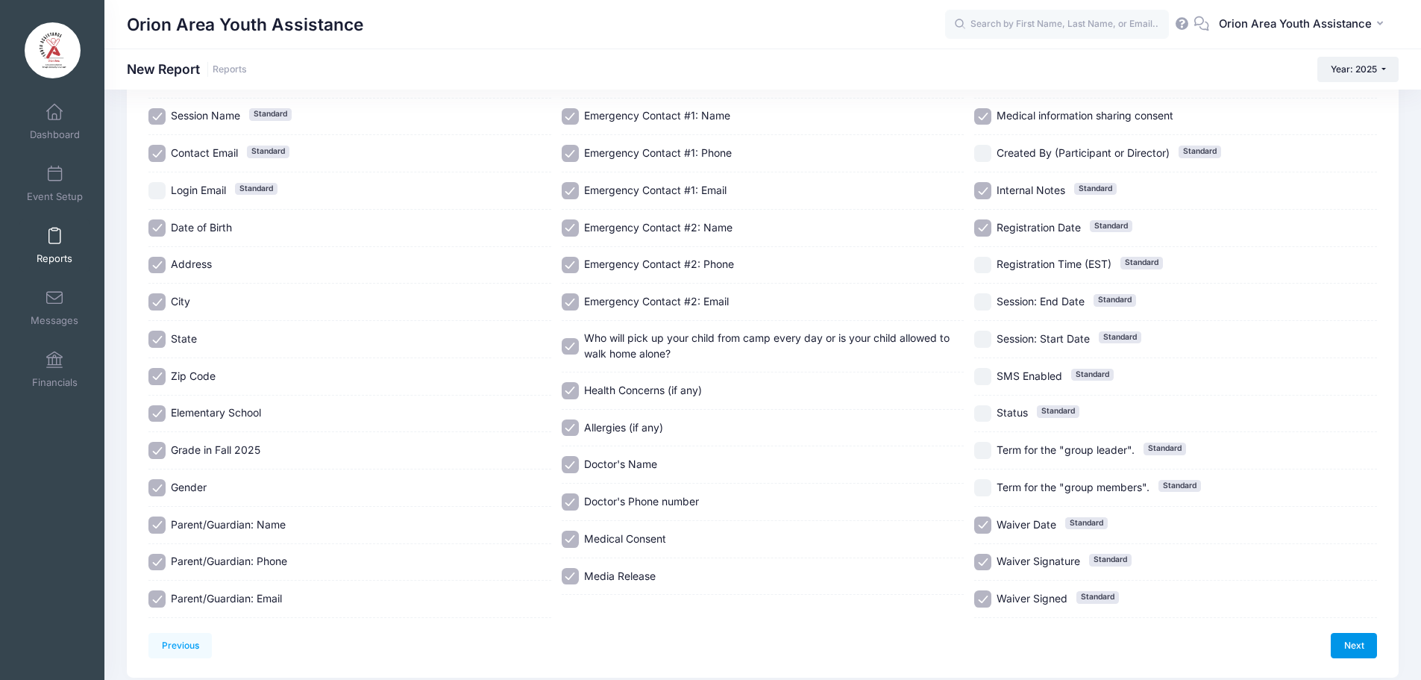
scroll to position [0, 0]
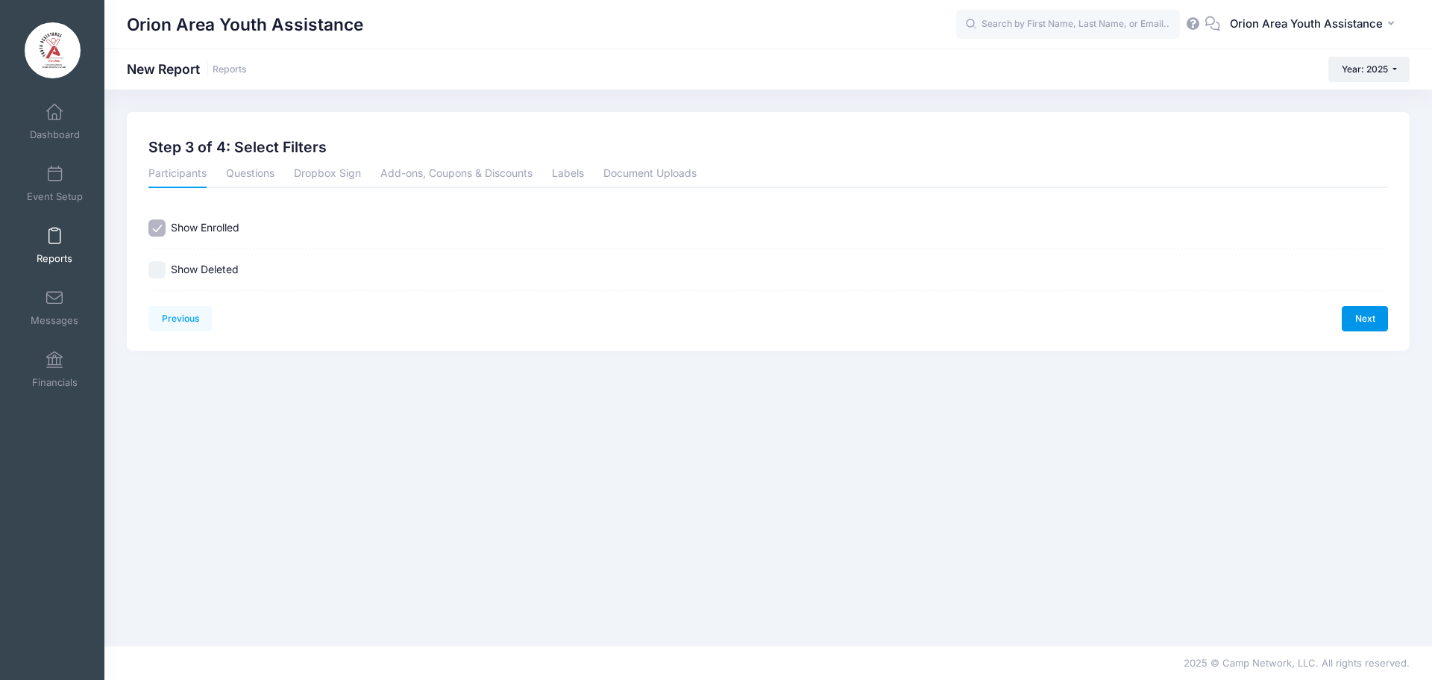
click at [1370, 324] on link "Next" at bounding box center [1365, 318] width 46 height 25
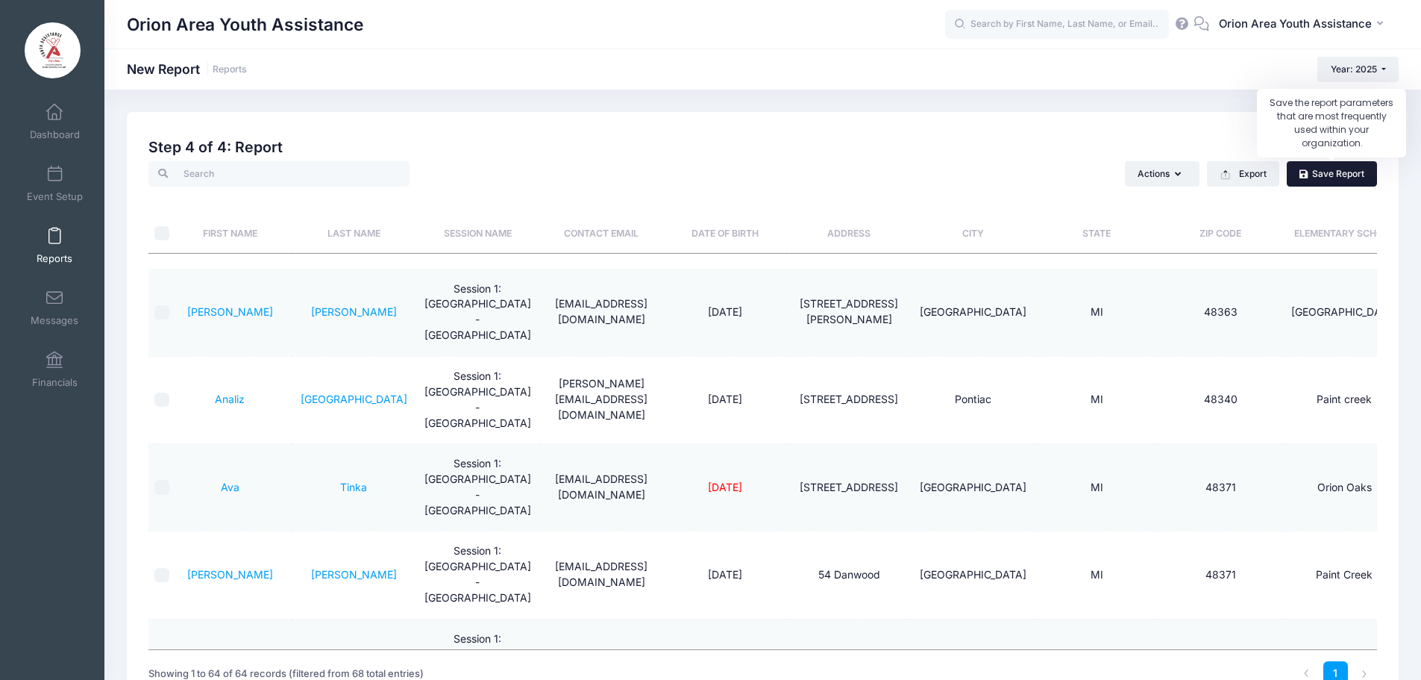
click at [1329, 175] on link "Save Report" at bounding box center [1332, 173] width 90 height 25
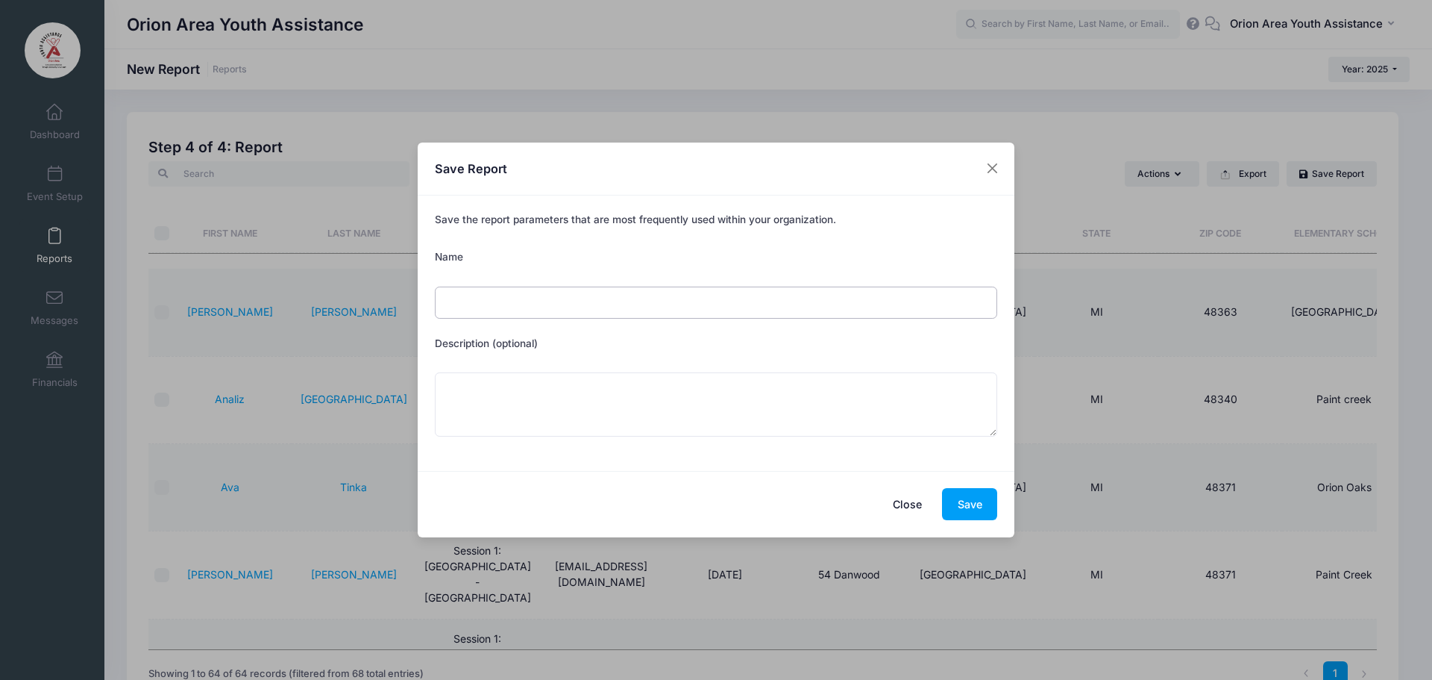
click at [677, 294] on input "Name" at bounding box center [716, 302] width 563 height 32
type input "Full data dump"
click at [954, 511] on button "Save" at bounding box center [969, 504] width 55 height 32
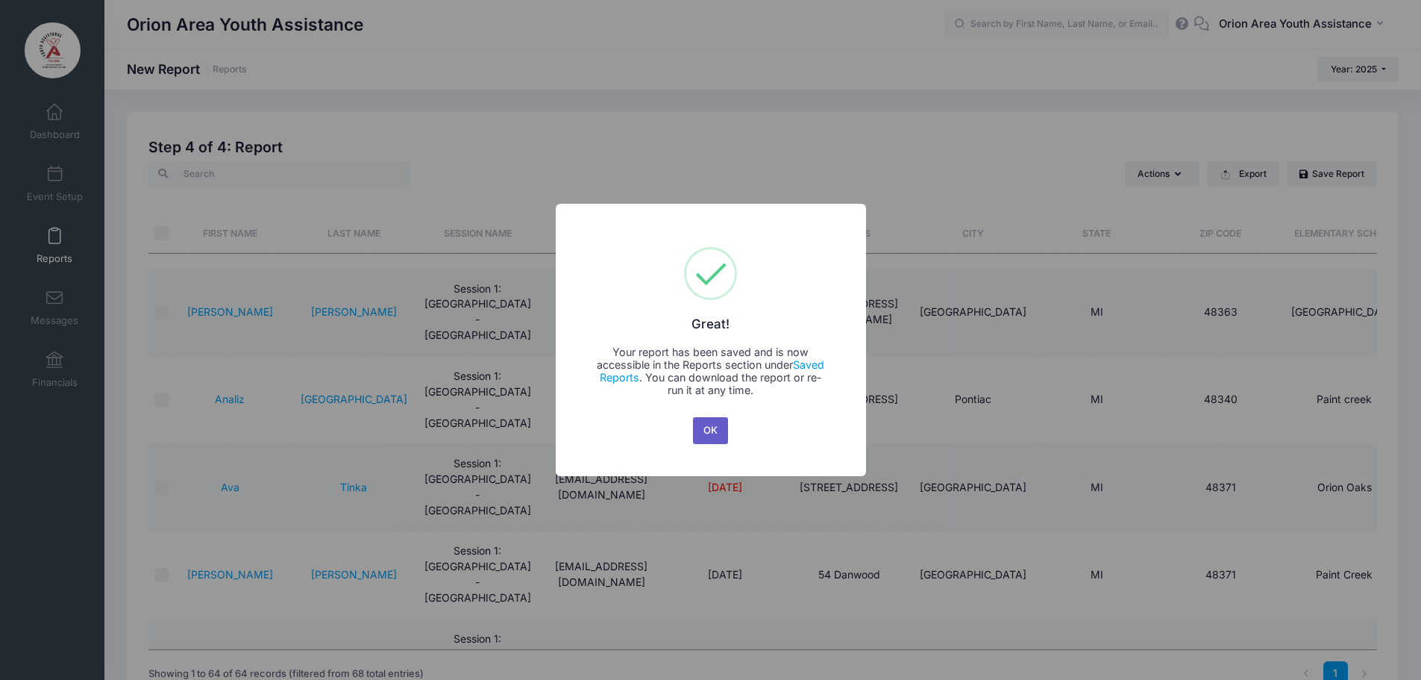
click at [713, 435] on button "OK" at bounding box center [711, 430] width 36 height 27
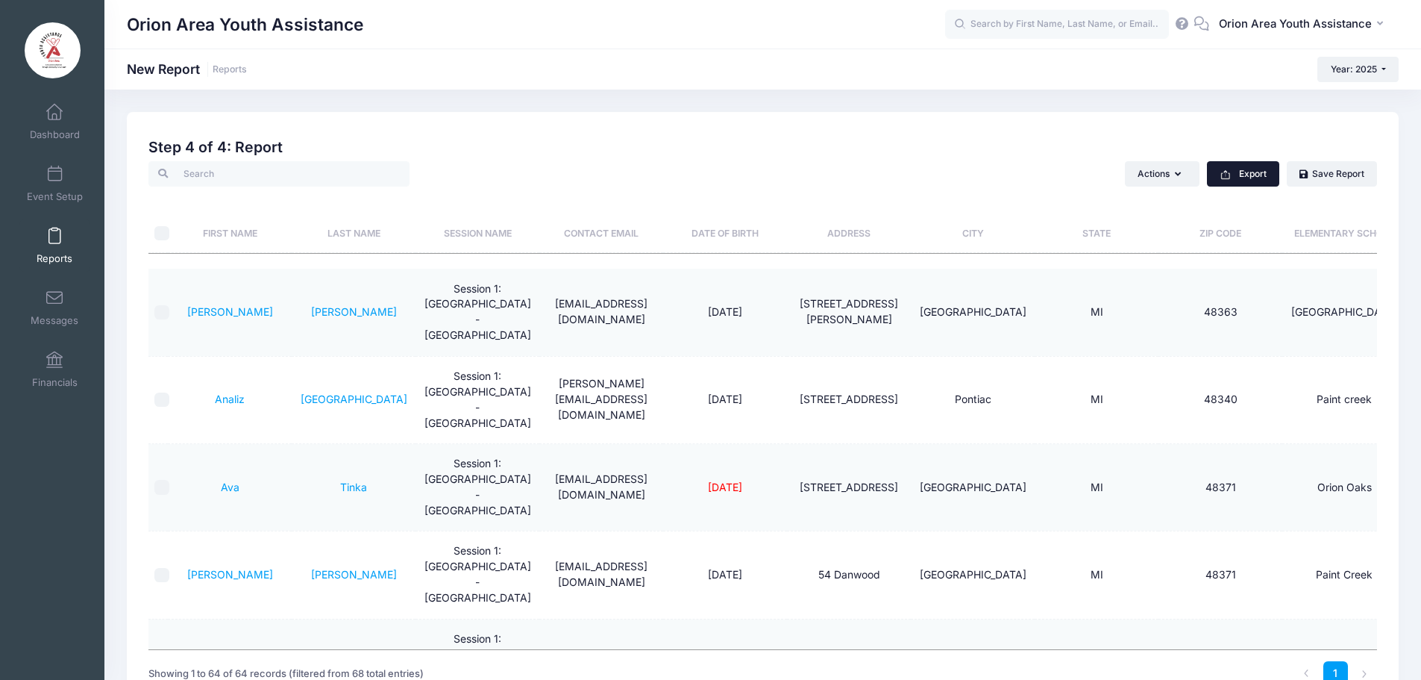
click at [1251, 178] on button "Export" at bounding box center [1243, 173] width 72 height 25
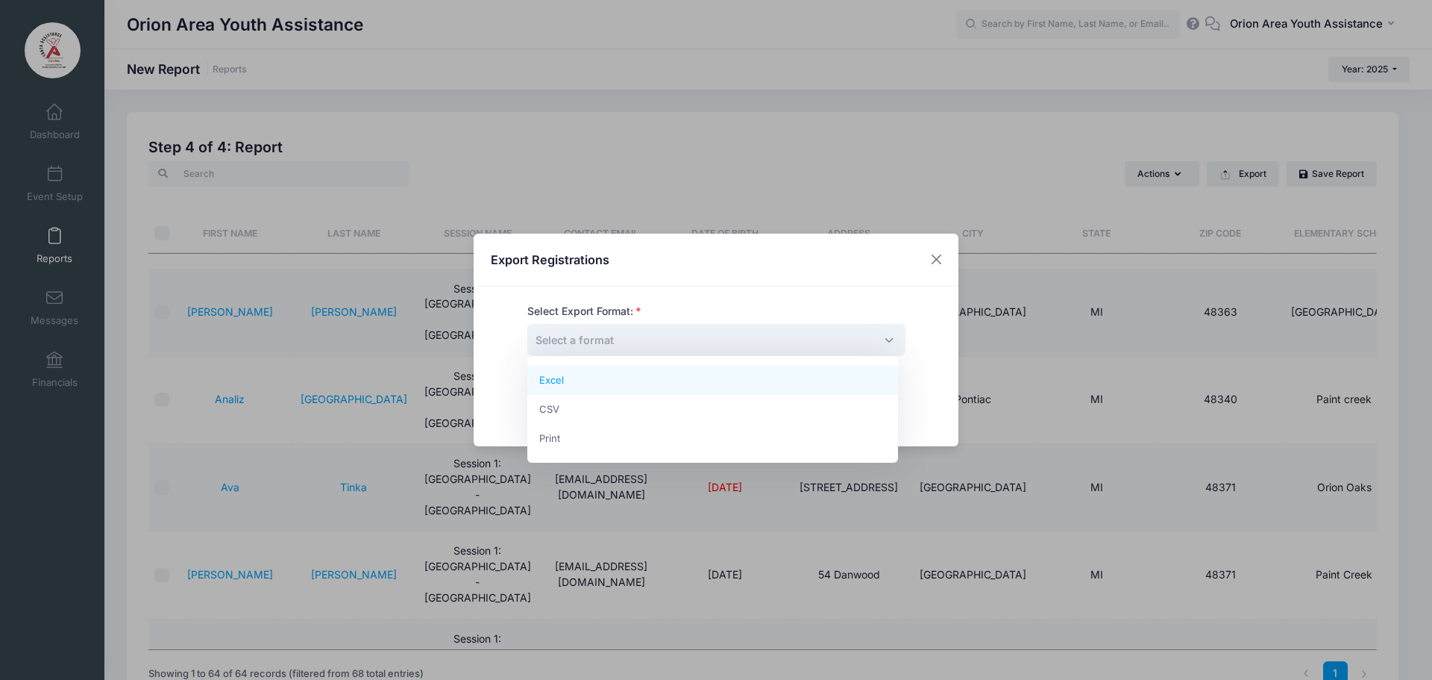
click at [747, 346] on span "Select a format" at bounding box center [716, 340] width 378 height 32
select select "excel"
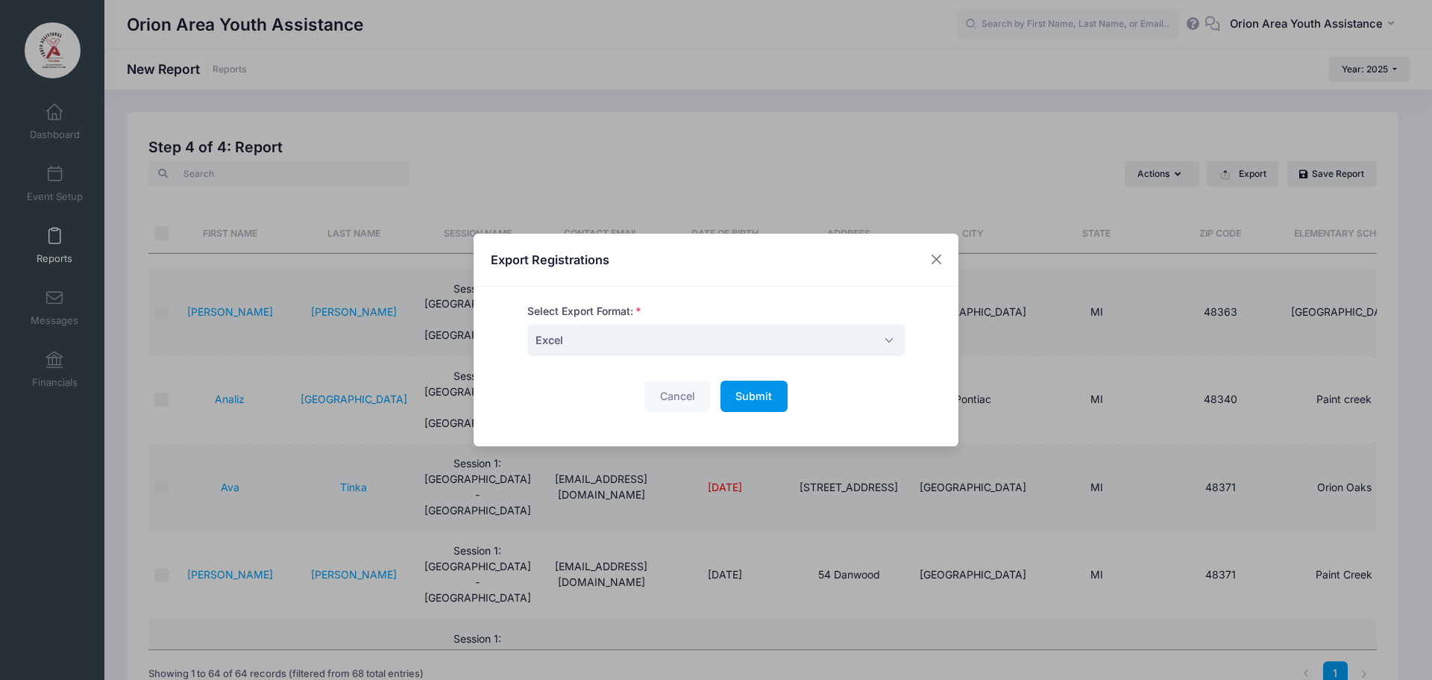
click at [760, 394] on span "Submit" at bounding box center [754, 395] width 37 height 13
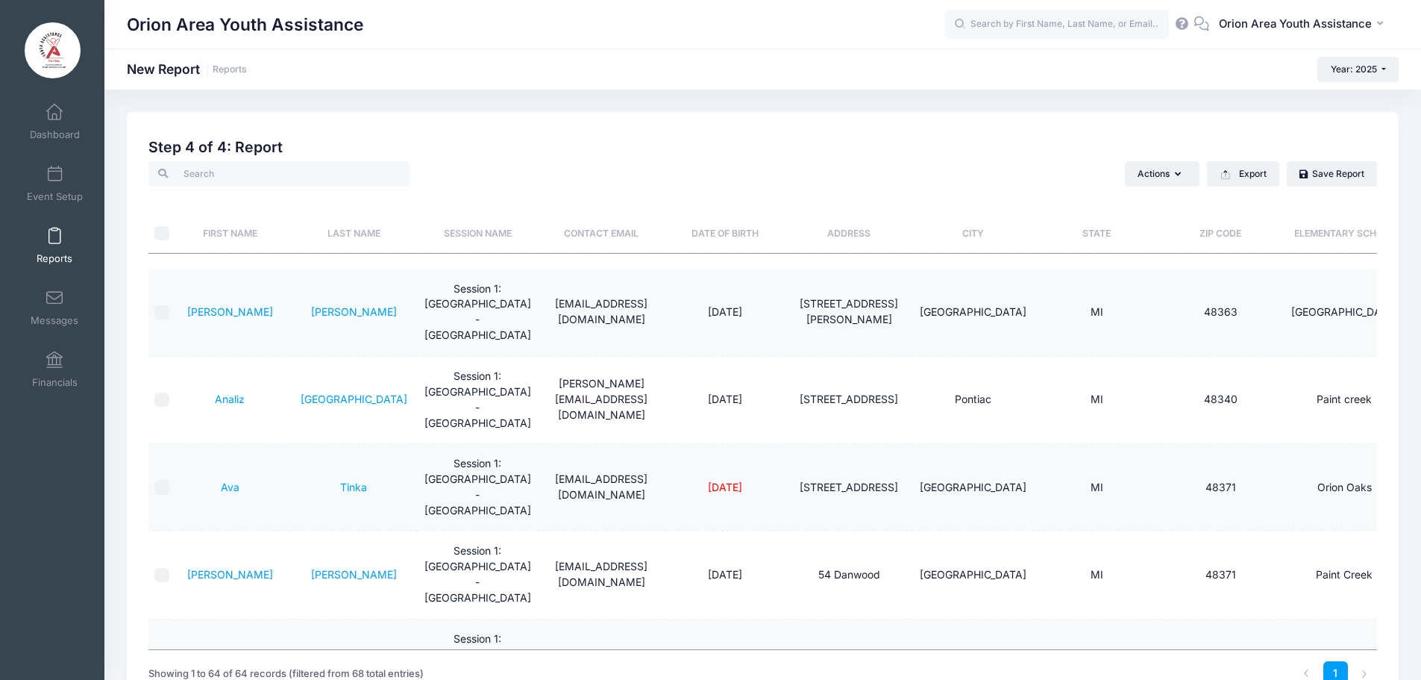
click at [54, 238] on span at bounding box center [54, 236] width 0 height 16
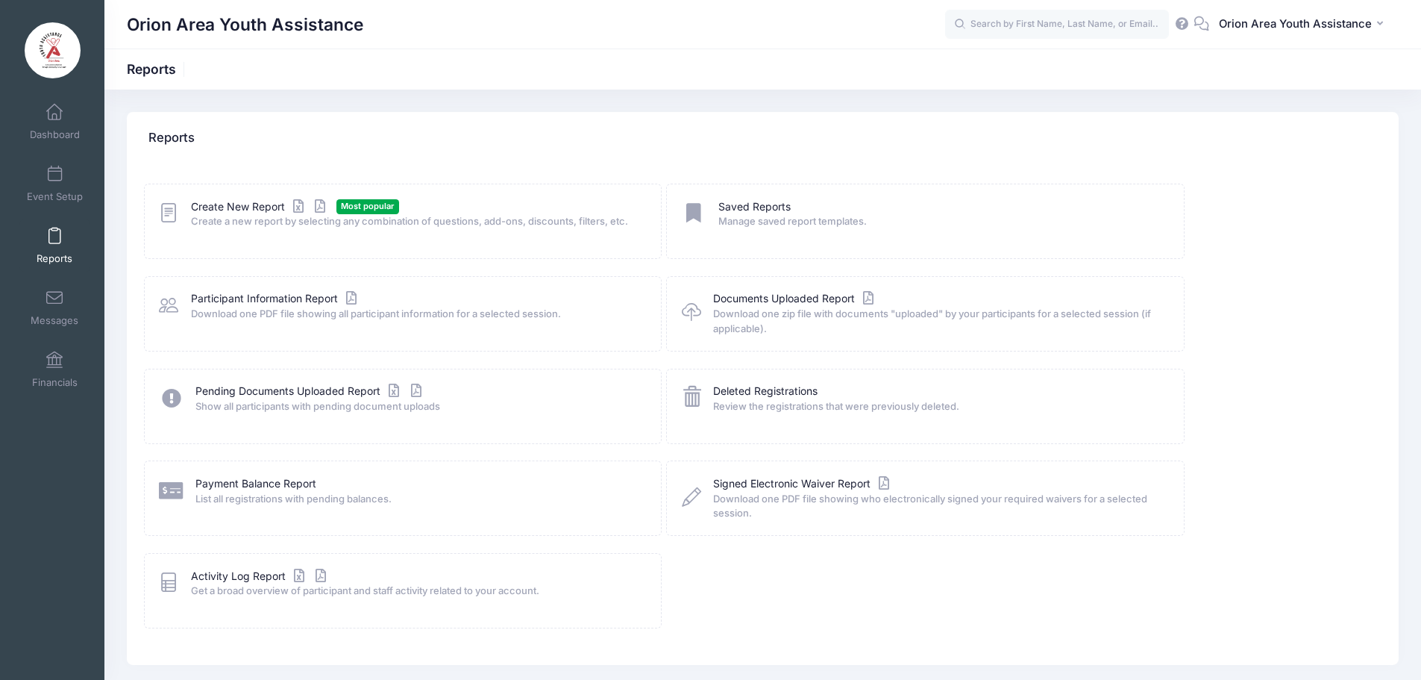
click at [767, 214] on span "Manage saved report templates." at bounding box center [941, 221] width 446 height 15
click at [765, 207] on link "Saved Reports" at bounding box center [754, 207] width 72 height 16
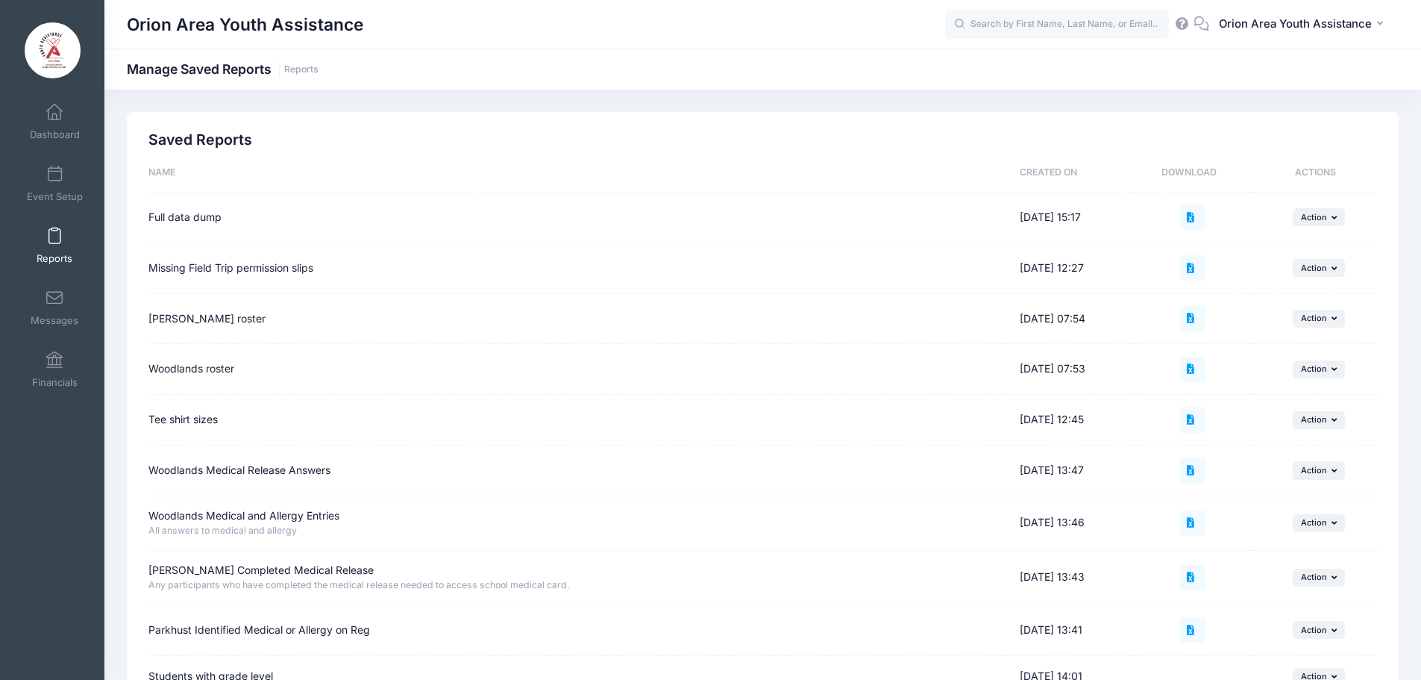
click at [191, 219] on div "Full data dump" at bounding box center [576, 218] width 857 height 16
click at [1314, 216] on span "Action" at bounding box center [1314, 217] width 26 height 10
click at [1288, 253] on link "Run New" at bounding box center [1298, 258] width 79 height 45
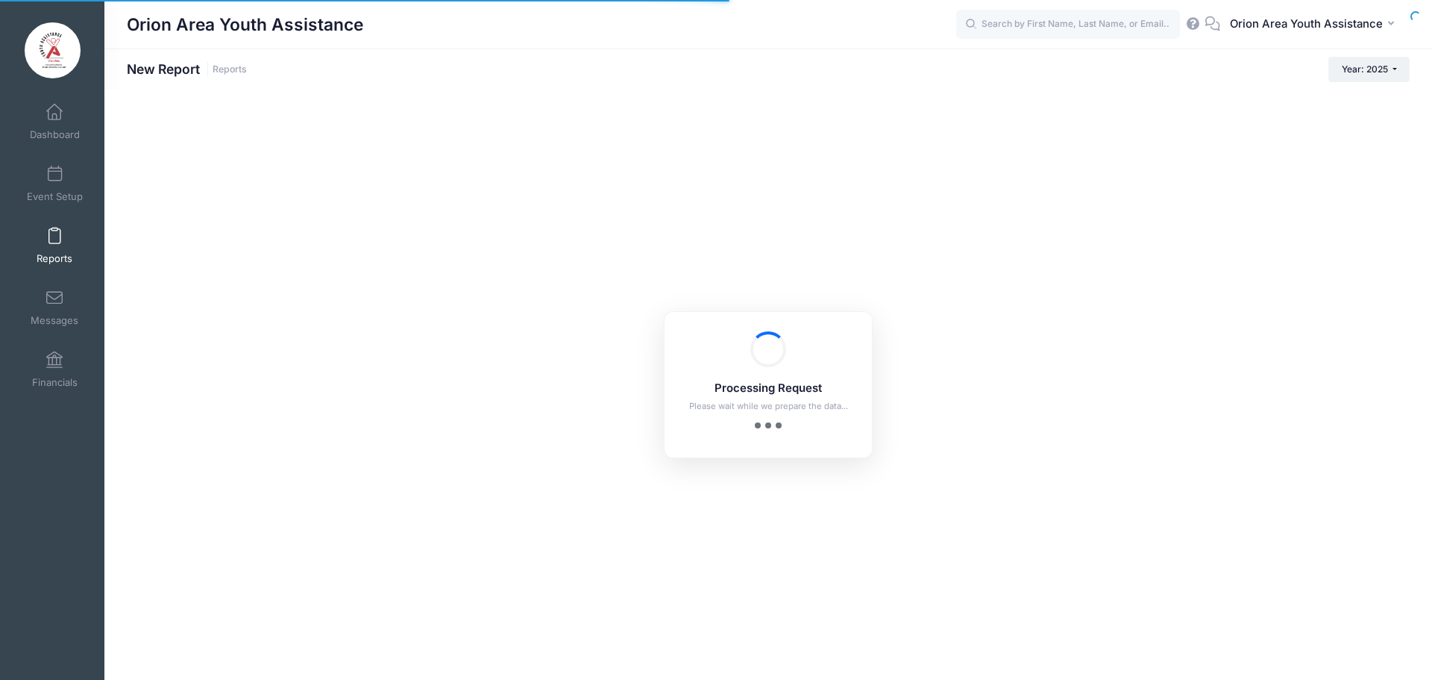
checkbox input "false"
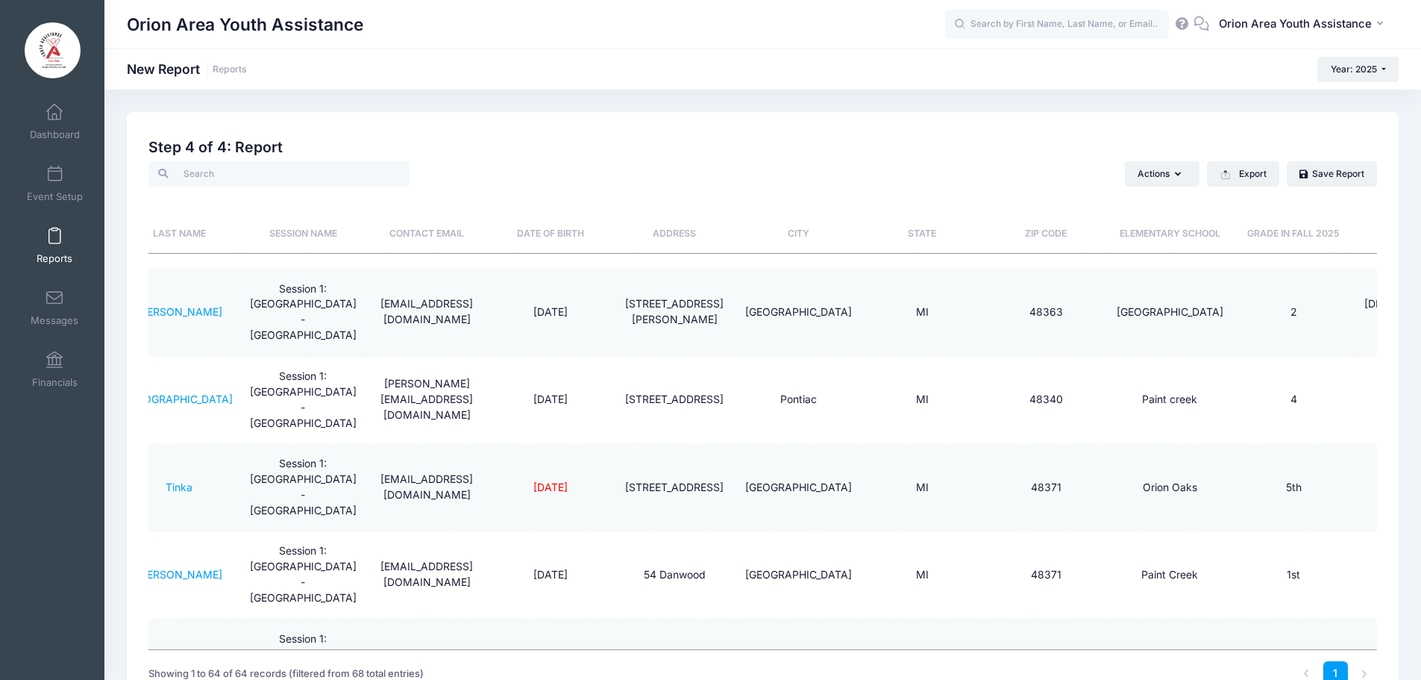
scroll to position [0, 207]
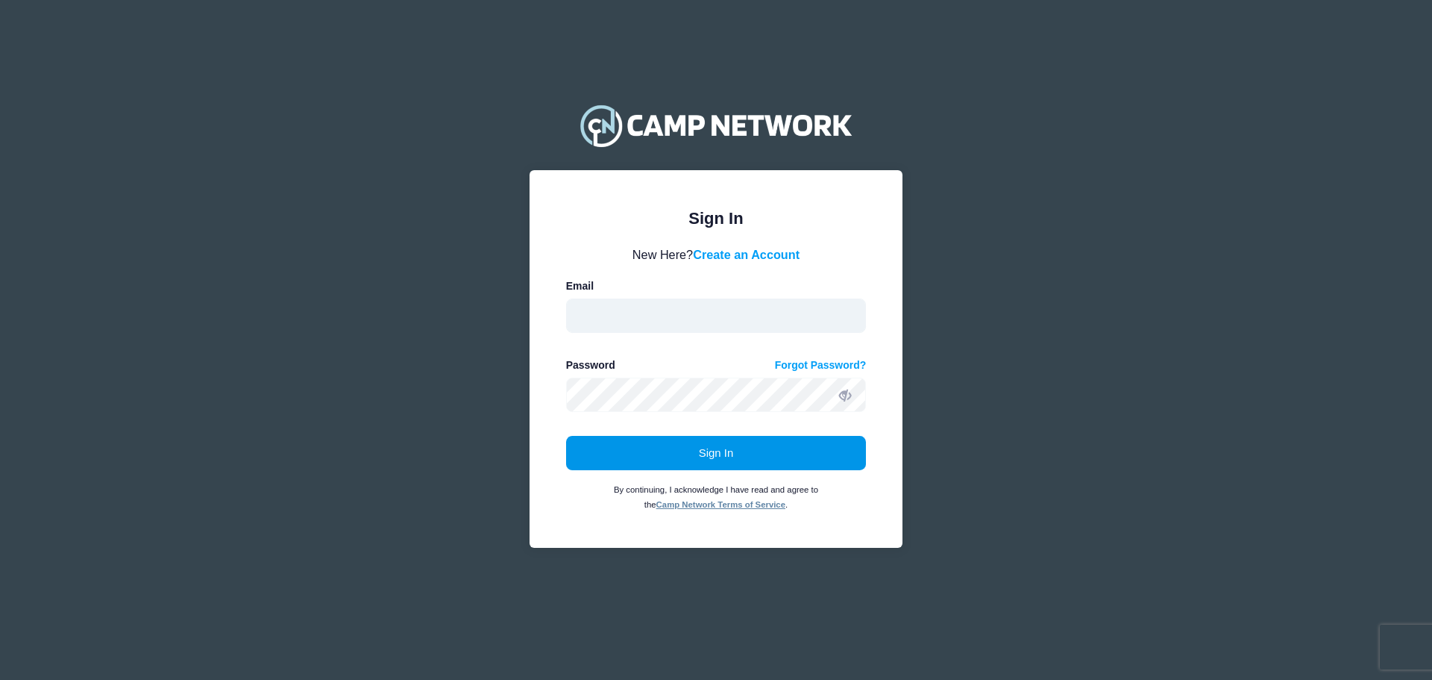
type input "[EMAIL_ADDRESS][DOMAIN_NAME]"
click at [718, 451] on button "Sign In" at bounding box center [716, 453] width 301 height 34
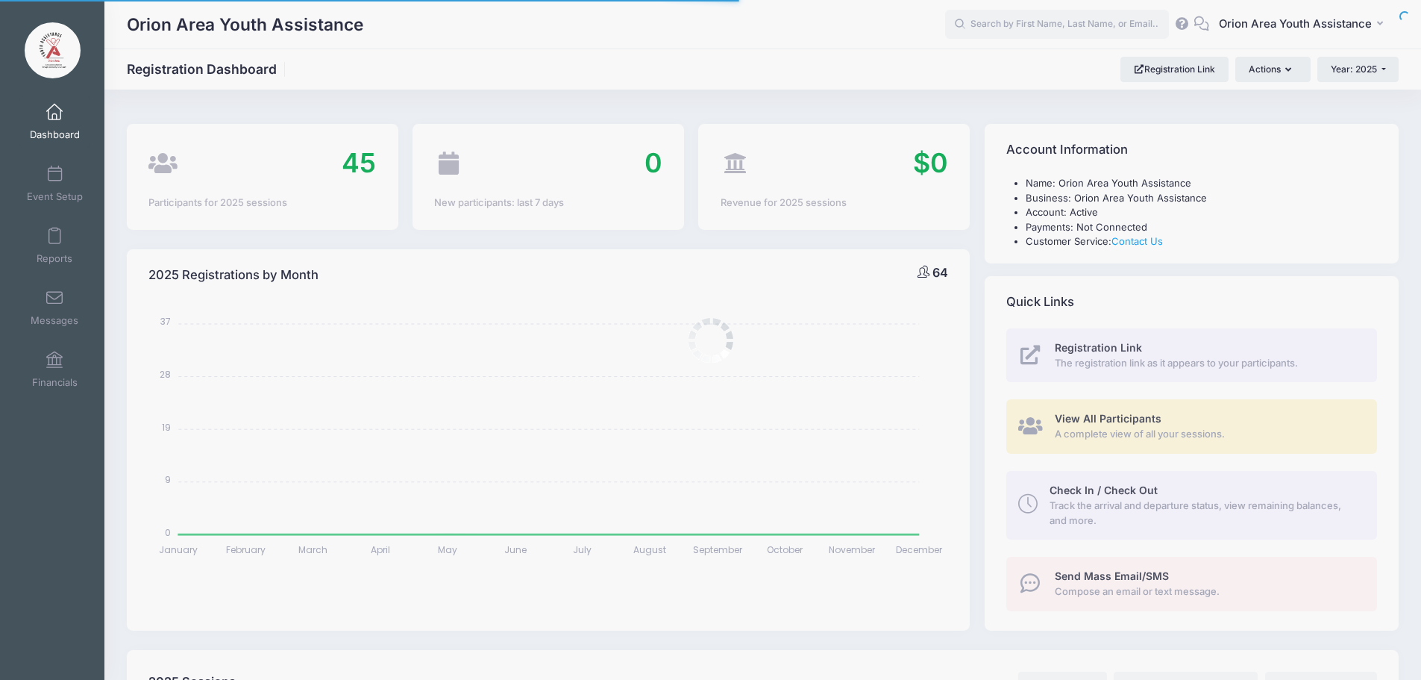
select select
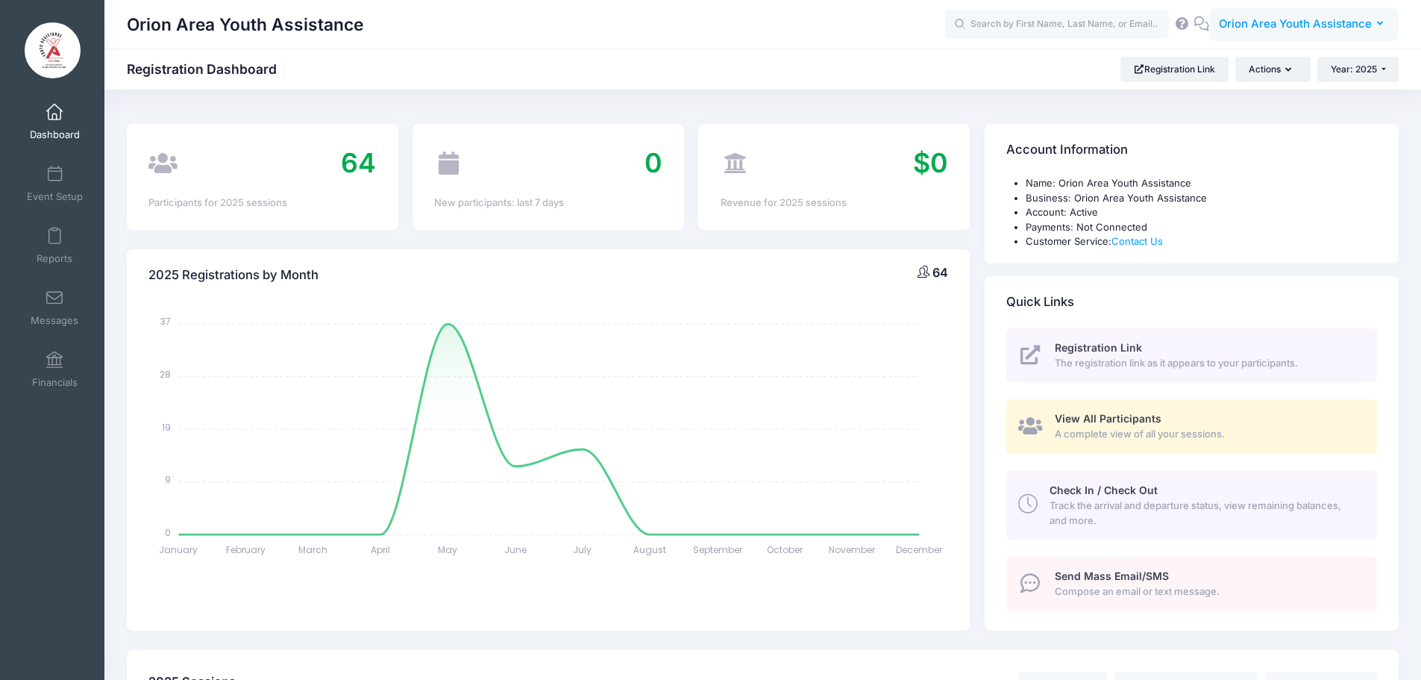
click at [1309, 29] on span "Orion Area Youth Assistance" at bounding box center [1295, 24] width 153 height 16
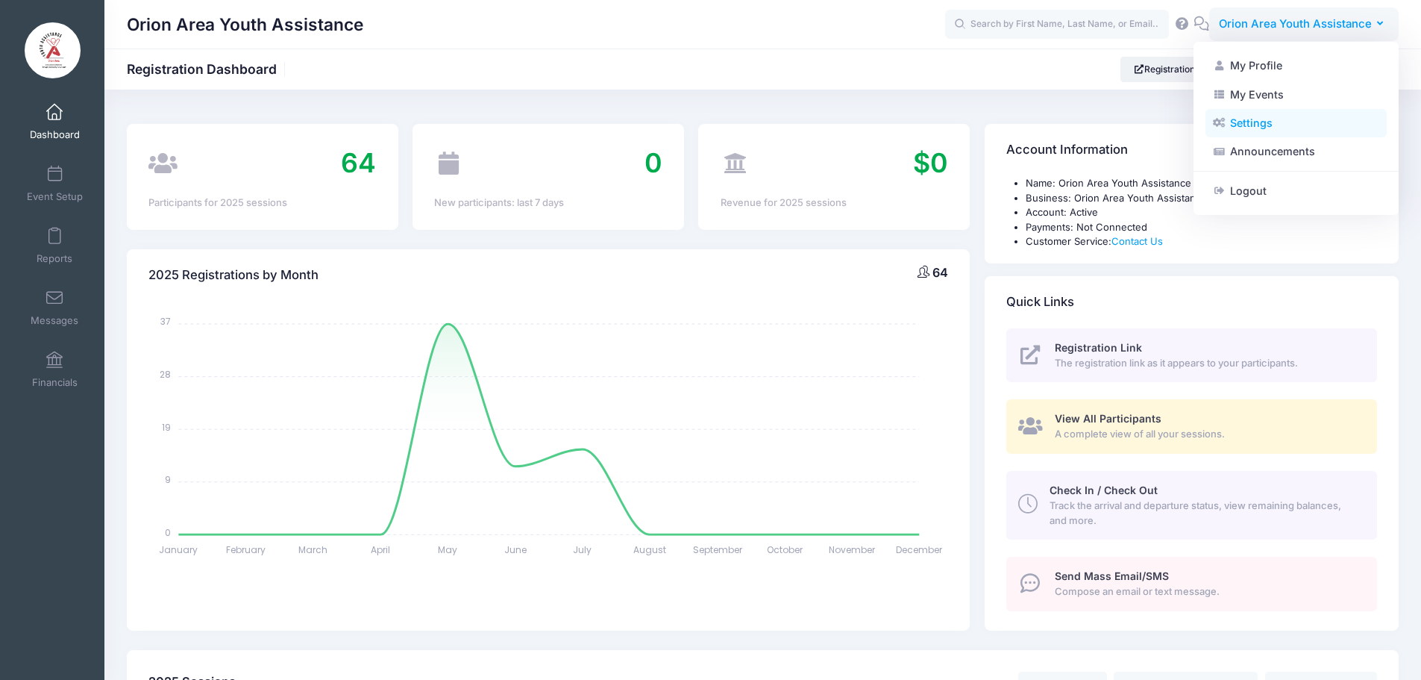
click at [1259, 116] on link "Settings" at bounding box center [1296, 123] width 181 height 28
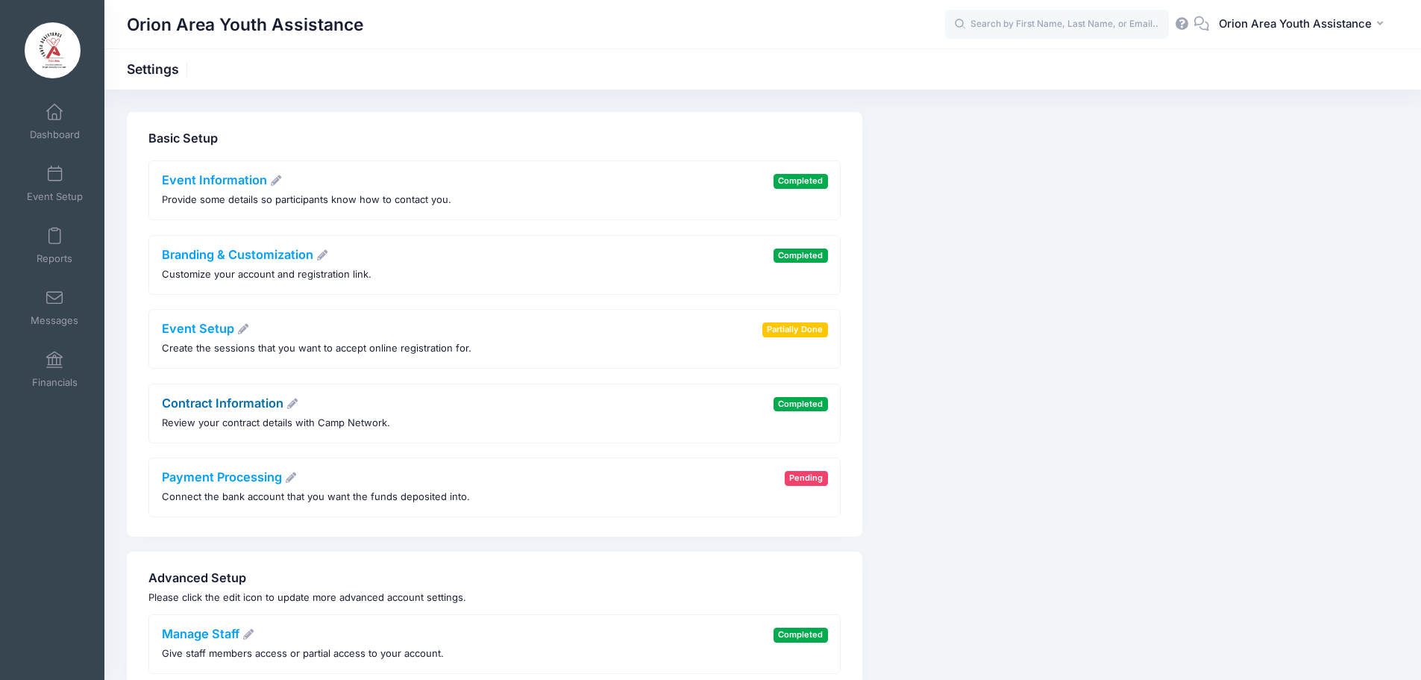
click at [228, 405] on link "Contract Information" at bounding box center [230, 402] width 137 height 15
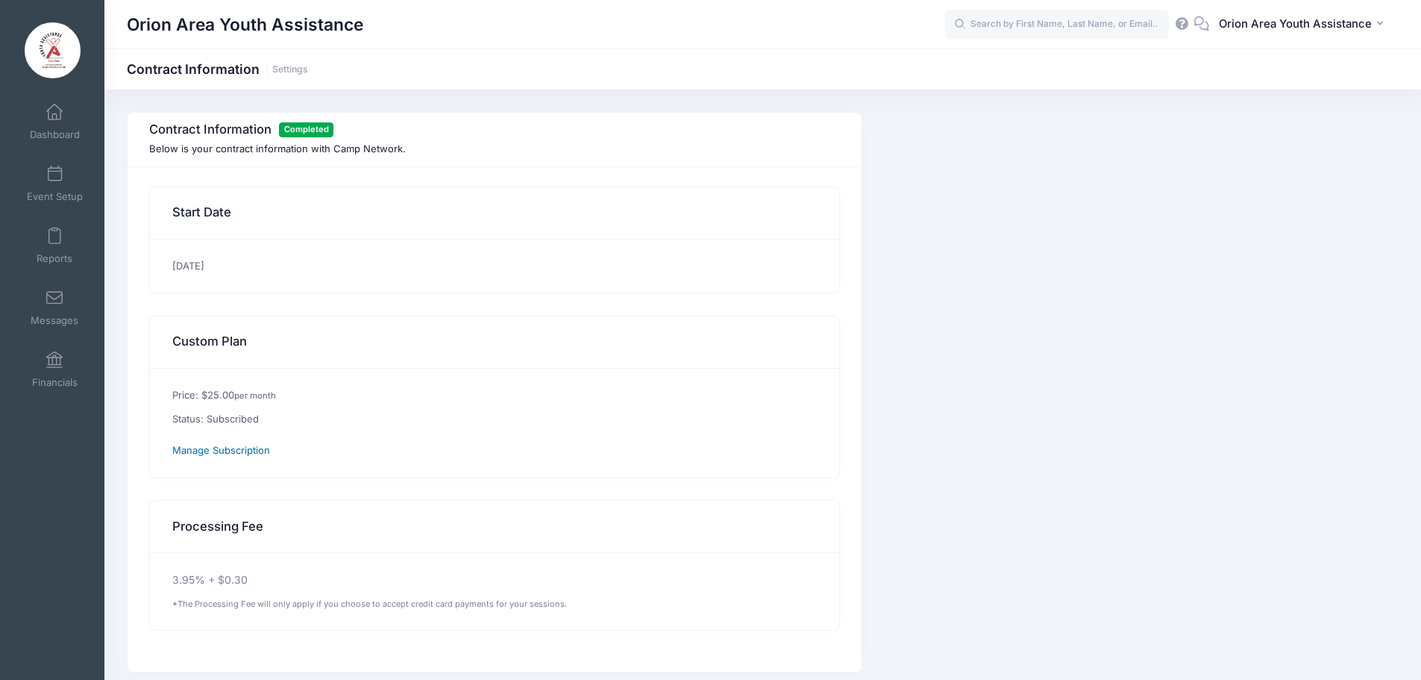
click at [241, 448] on span "Manage Subscription" at bounding box center [221, 450] width 98 height 12
